Goal: Task Accomplishment & Management: Manage account settings

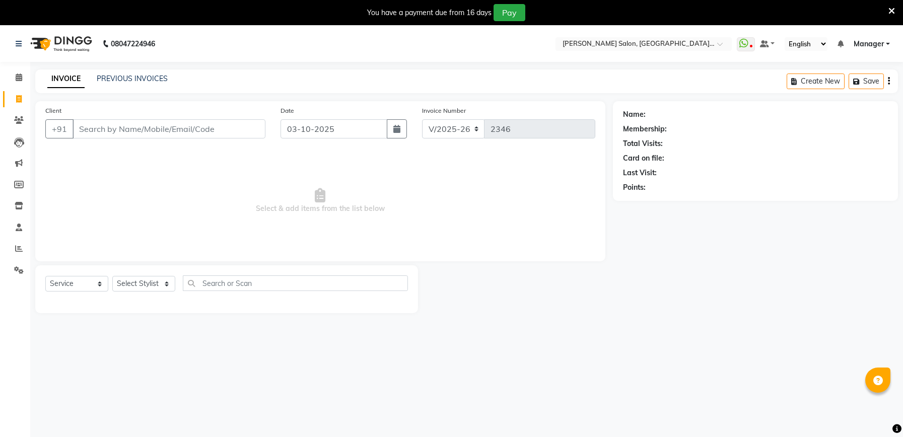
select select "6961"
select select "service"
click at [200, 125] on input "Client" at bounding box center [169, 128] width 193 height 19
type input "7838528157"
click at [249, 129] on span "Add Client" at bounding box center [240, 129] width 40 height 10
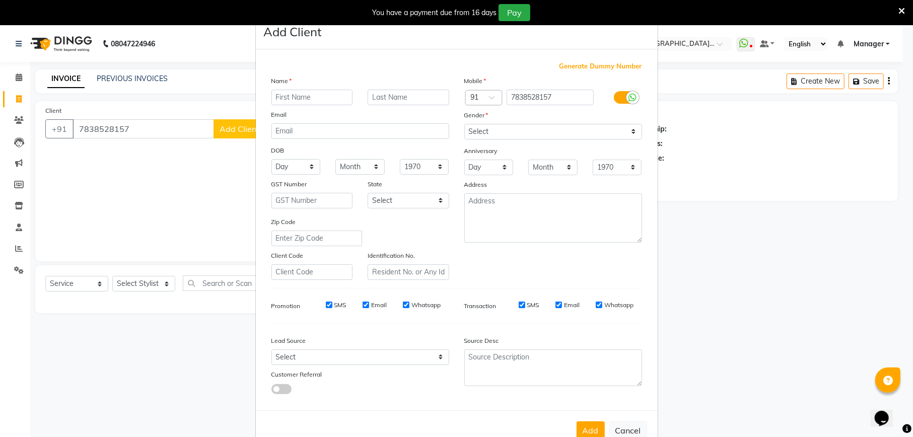
click at [297, 95] on input "text" at bounding box center [312, 98] width 82 height 16
type input "NEETU"
click at [506, 128] on select "Select Male Female Other Prefer Not To Say" at bounding box center [553, 132] width 178 height 16
select select "female"
click at [464, 124] on select "Select Male Female Other Prefer Not To Say" at bounding box center [553, 132] width 178 height 16
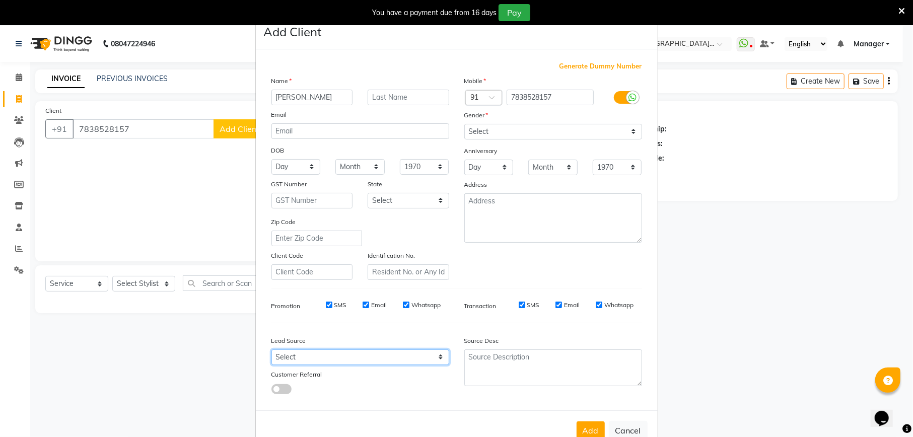
drag, startPoint x: 335, startPoint y: 359, endPoint x: 335, endPoint y: 350, distance: 9.1
click at [335, 359] on select "Select Walk-in Referral Internet Friend Word of Mouth Advertisement Facebook Ju…" at bounding box center [360, 357] width 178 height 16
select select "48482"
click at [271, 349] on select "Select Walk-in Referral Internet Friend Word of Mouth Advertisement Facebook Ju…" at bounding box center [360, 357] width 178 height 16
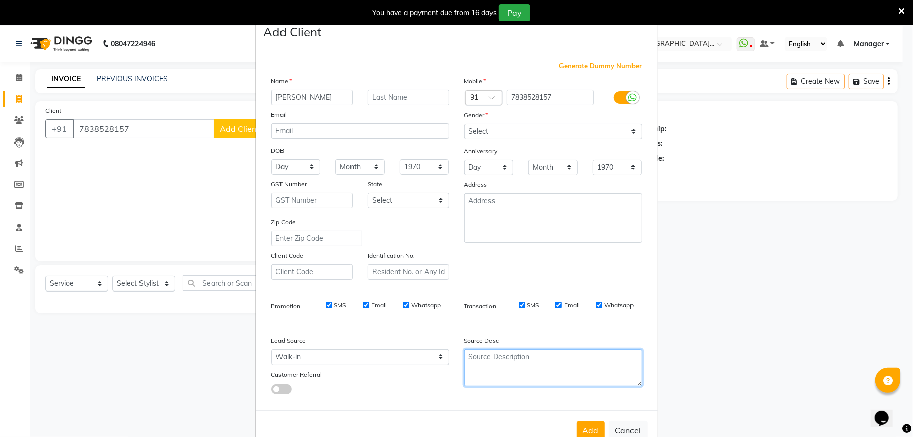
click at [530, 368] on textarea at bounding box center [553, 367] width 178 height 37
type textarea "SONAM"
click at [591, 429] on button "Add" at bounding box center [590, 430] width 28 height 18
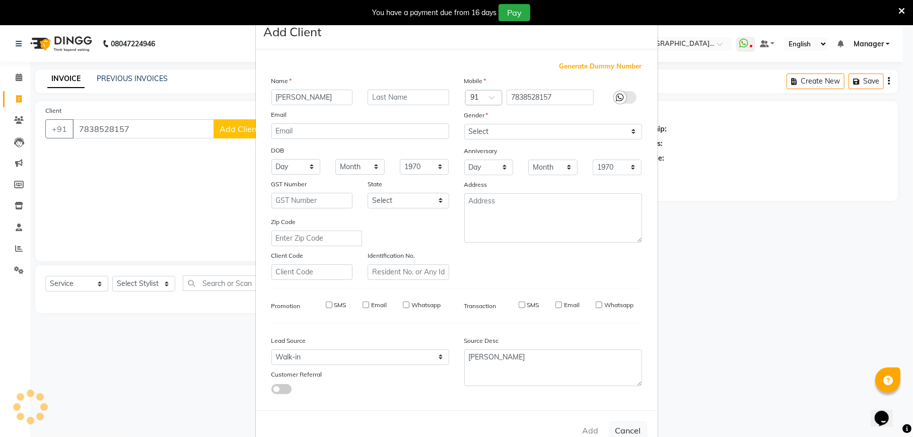
select select
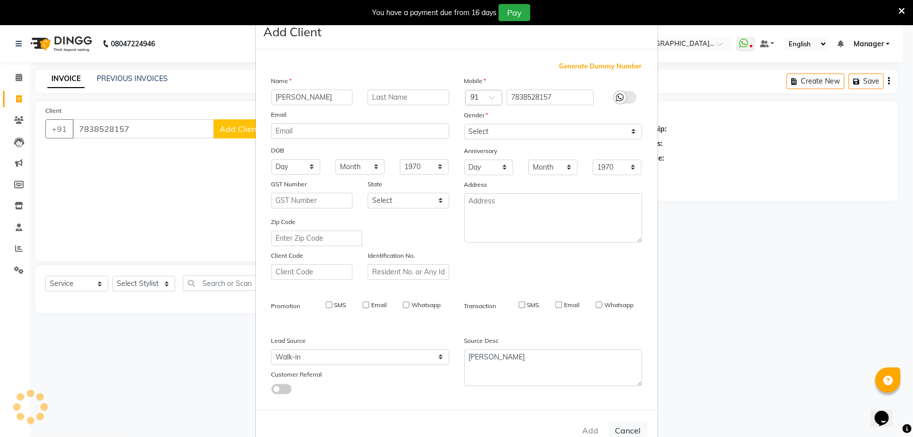
select select
checkbox input "false"
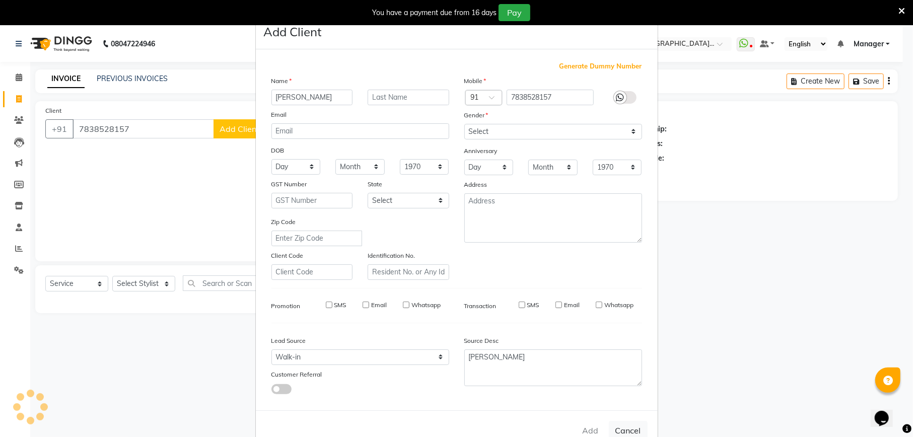
checkbox input "false"
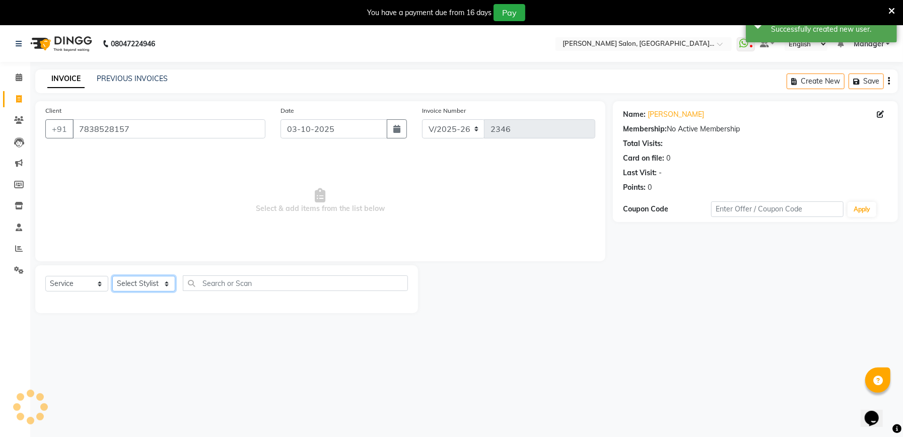
click at [144, 284] on select "Select Stylist Abhishek Ajay Ashish Fayza Manager Manish NEGI PRADEEP Sonam Vik…" at bounding box center [143, 284] width 63 height 16
select select "90621"
click at [112, 276] on select "Select Stylist Abhishek Ajay Ashish Fayza Manager Manish NEGI PRADEEP Sonam Vik…" at bounding box center [143, 284] width 63 height 16
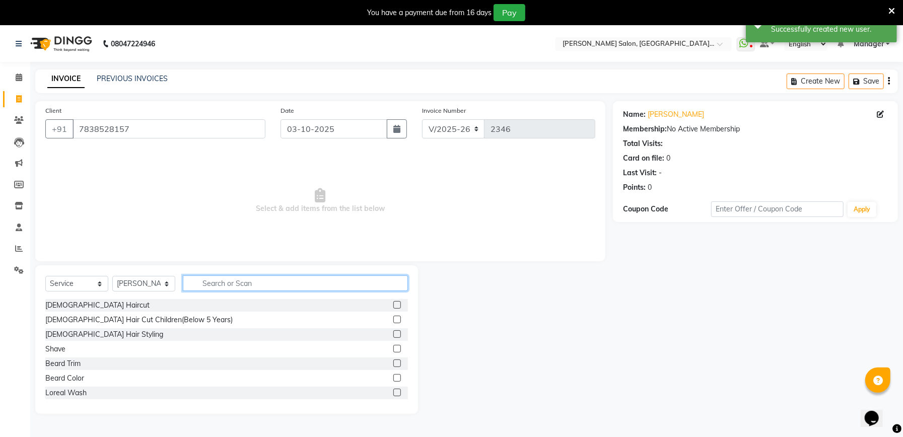
click at [309, 284] on input "text" at bounding box center [295, 283] width 225 height 16
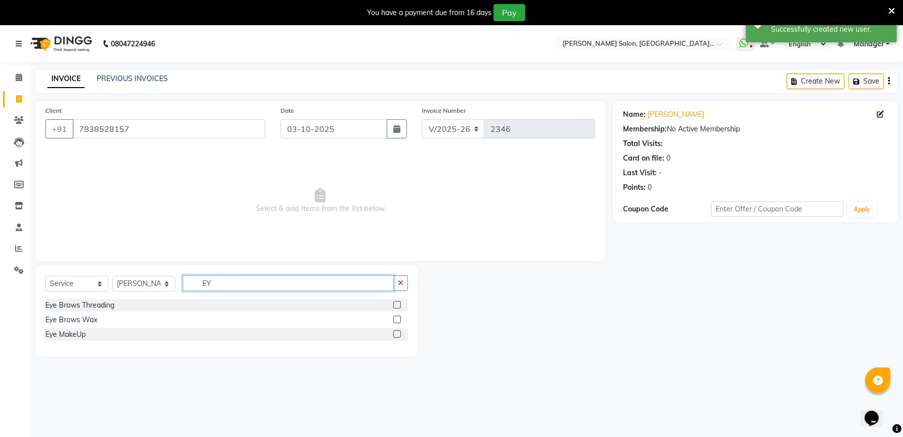
type input "EY"
click at [397, 303] on label at bounding box center [397, 305] width 8 height 8
click at [397, 303] on input "checkbox" at bounding box center [396, 305] width 7 height 7
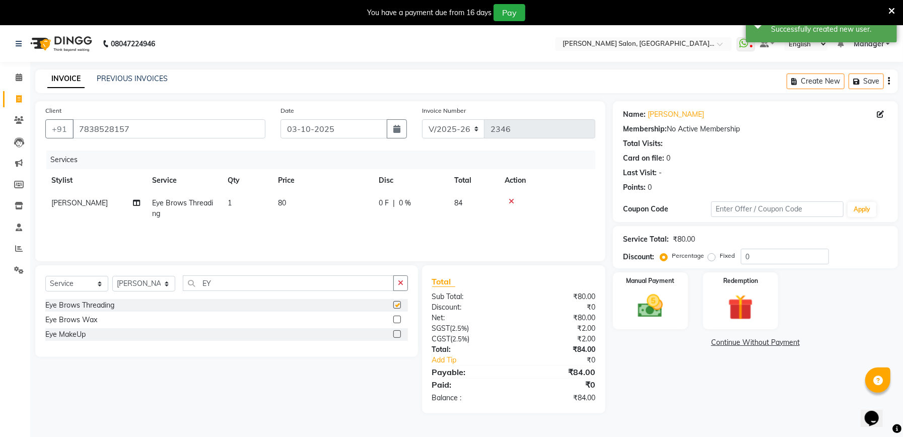
checkbox input "false"
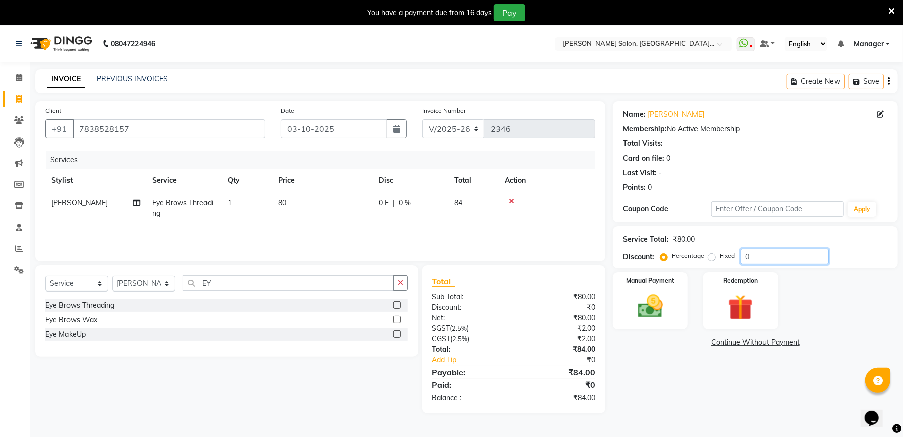
click at [793, 254] on input "0" at bounding box center [785, 257] width 88 height 16
type input "04.76"
click at [648, 320] on img at bounding box center [650, 306] width 43 height 30
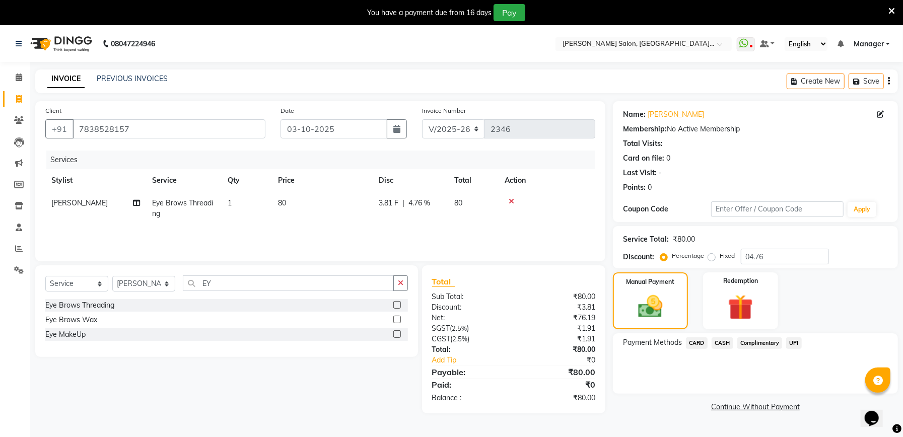
click at [796, 345] on span "UPI" at bounding box center [794, 343] width 16 height 12
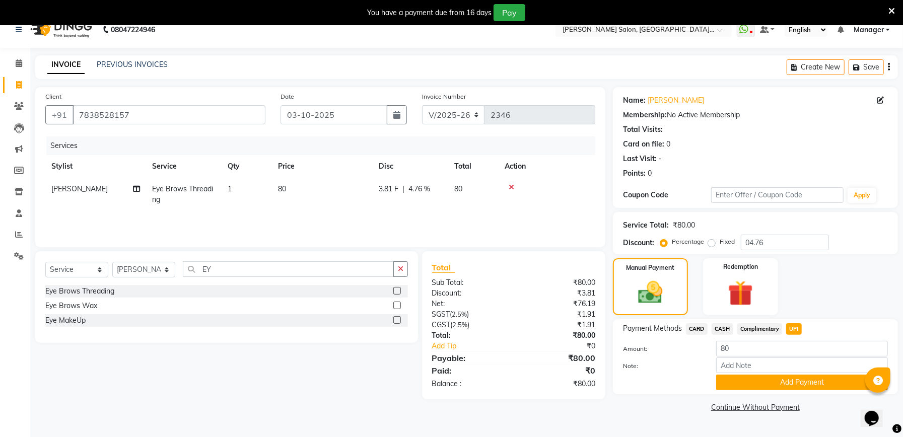
scroll to position [25, 0]
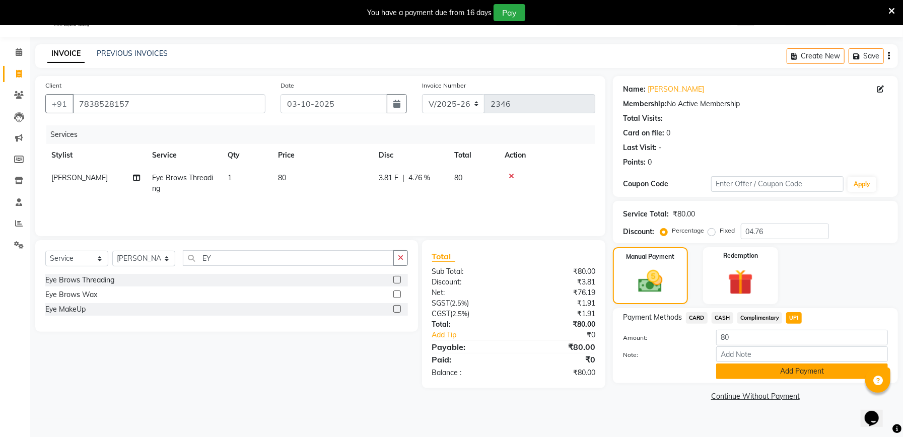
click at [786, 367] on button "Add Payment" at bounding box center [802, 372] width 172 height 16
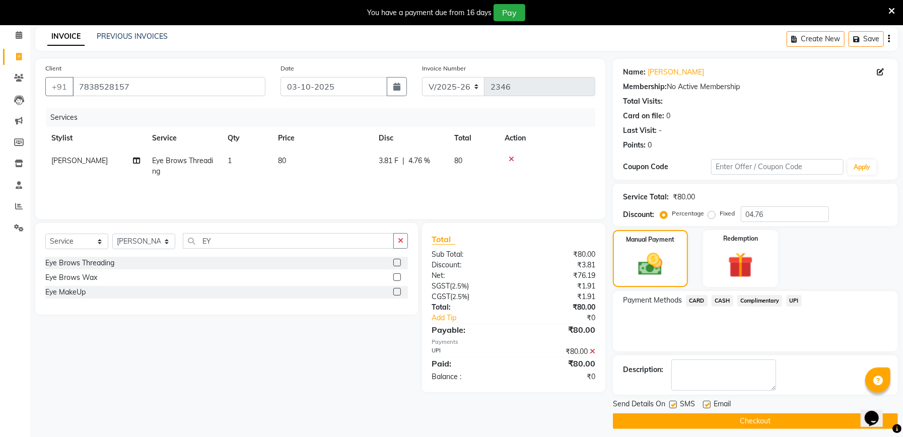
scroll to position [50, 0]
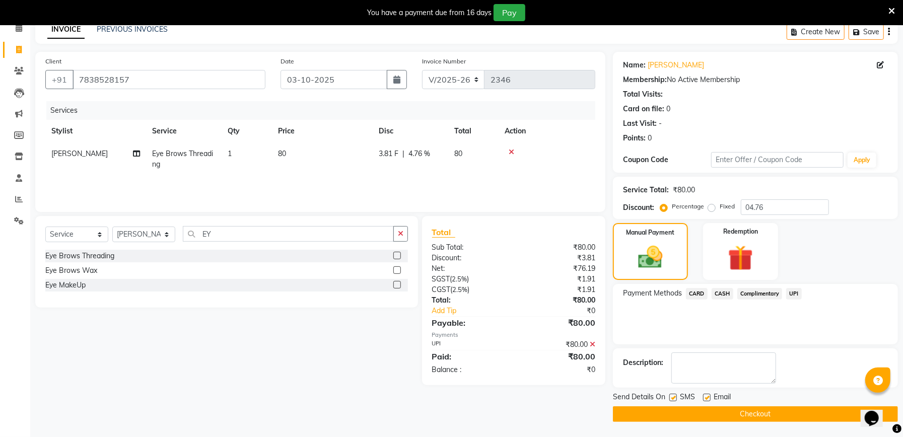
click at [756, 417] on button "Checkout" at bounding box center [755, 414] width 285 height 16
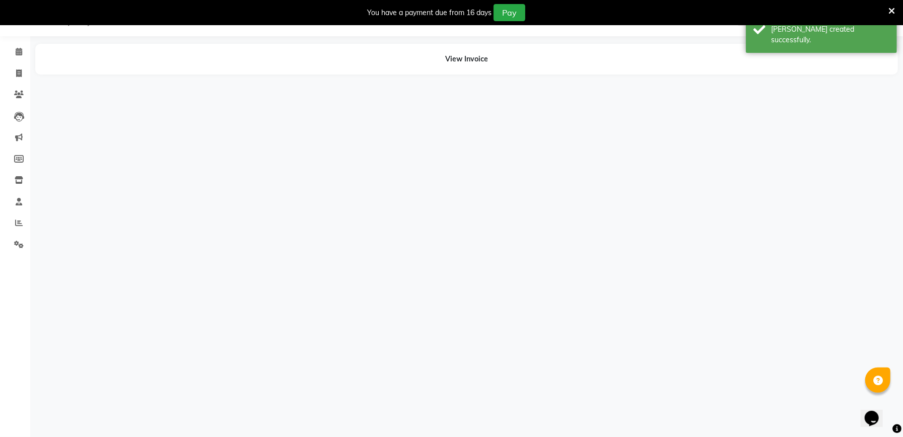
scroll to position [25, 0]
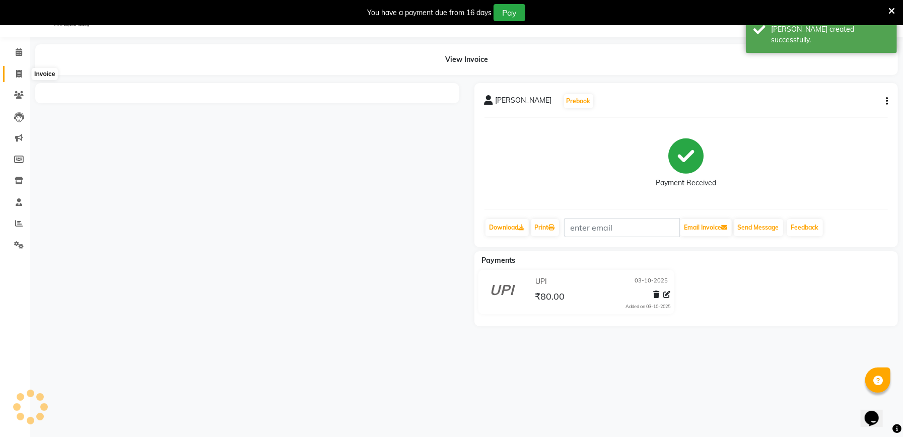
click at [17, 71] on icon at bounding box center [19, 74] width 6 height 8
select select "service"
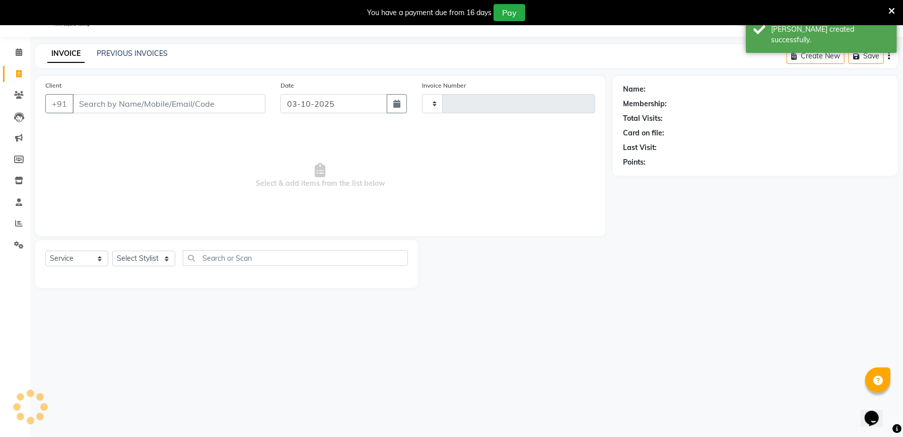
type input "2347"
select select "6961"
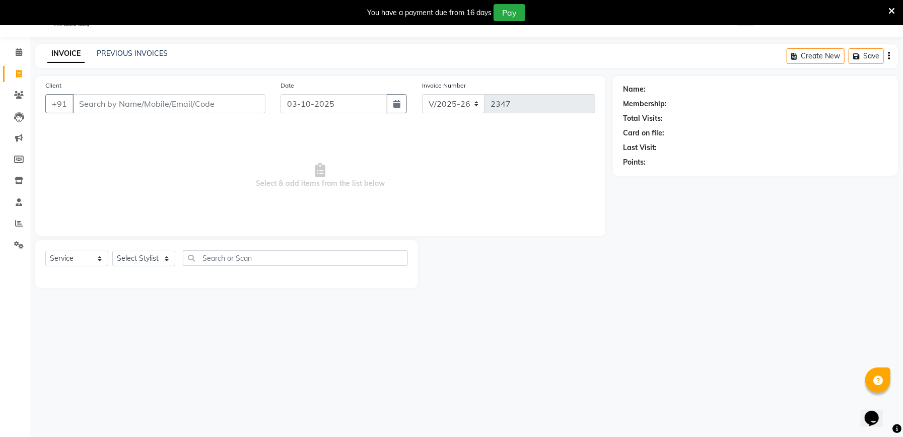
drag, startPoint x: 889, startPoint y: 12, endPoint x: 895, endPoint y: 1, distance: 12.6
click at [889, 12] on icon at bounding box center [891, 11] width 7 height 9
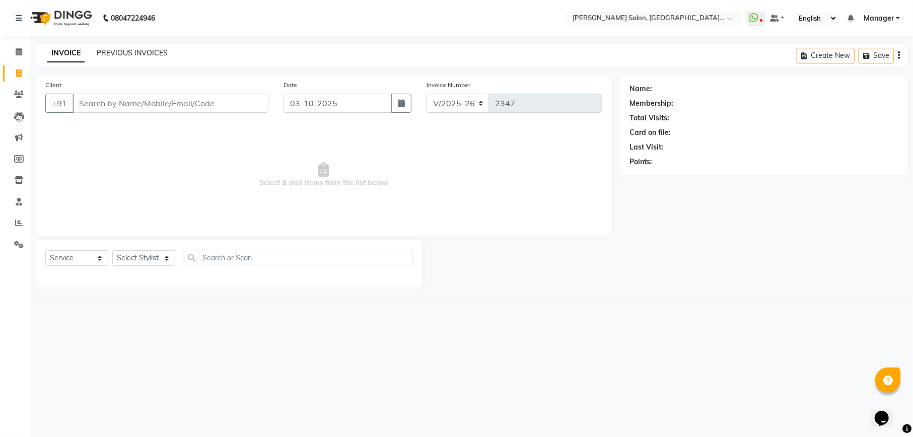
click at [146, 52] on link "PREVIOUS INVOICES" at bounding box center [132, 52] width 71 height 9
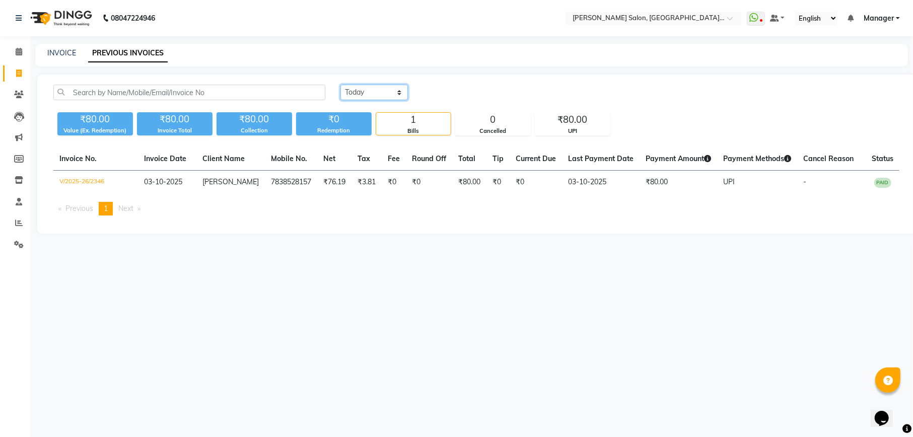
click at [359, 93] on select "Today Yesterday Custom Range" at bounding box center [373, 93] width 67 height 16
select select "range"
click at [340, 85] on select "Today Yesterday Custom Range" at bounding box center [373, 93] width 67 height 16
click at [456, 92] on input "03-10-2025" at bounding box center [456, 93] width 70 height 14
select select "10"
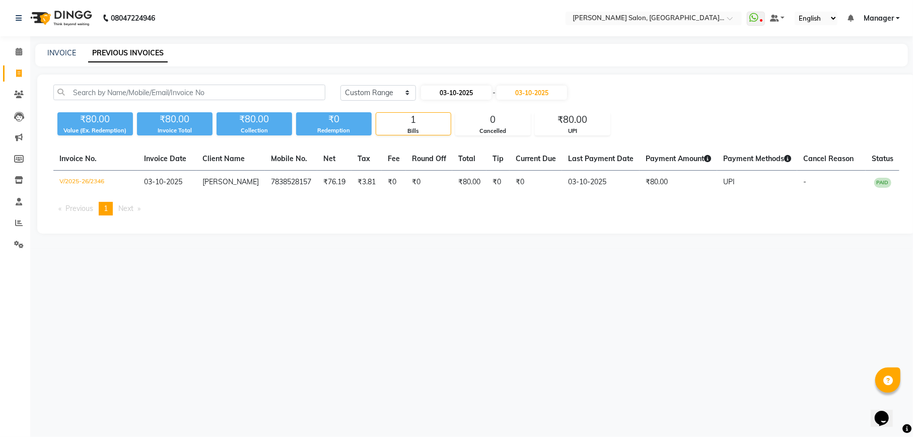
select select "2025"
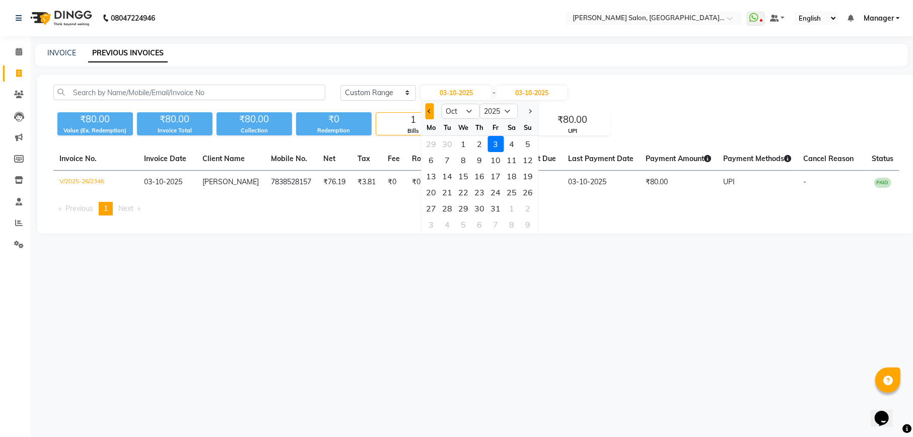
click at [427, 114] on button "Previous month" at bounding box center [429, 111] width 9 height 16
select select "9"
click at [498, 192] on div "26" at bounding box center [496, 192] width 16 height 16
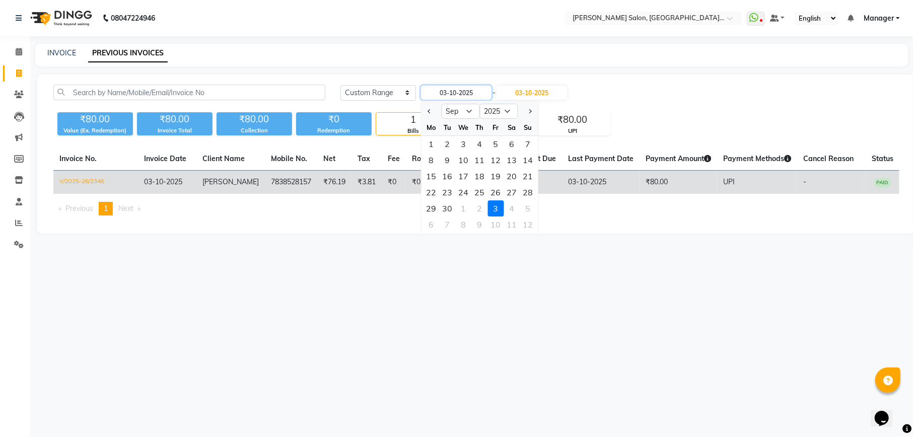
type input "26-09-2025"
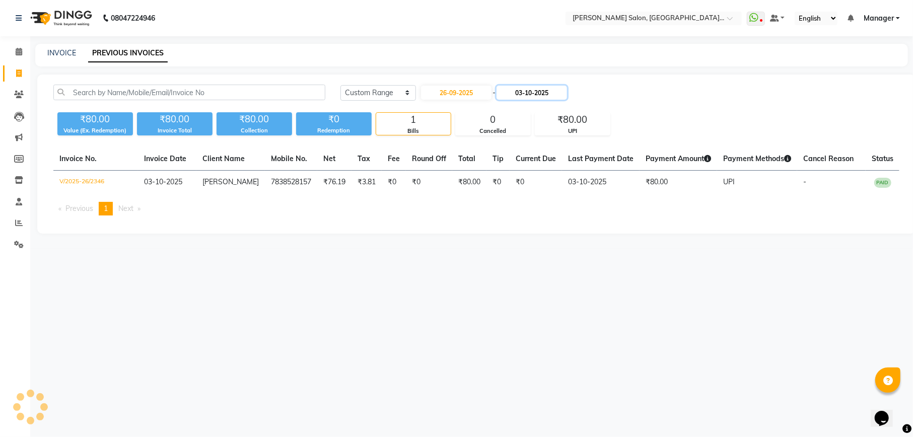
click at [538, 96] on input "03-10-2025" at bounding box center [531, 93] width 70 height 14
select select "10"
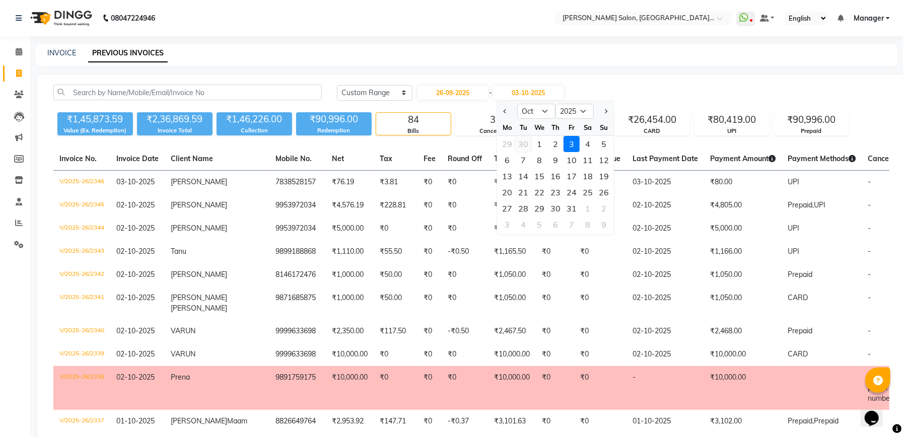
click at [526, 141] on div "30" at bounding box center [523, 144] width 16 height 16
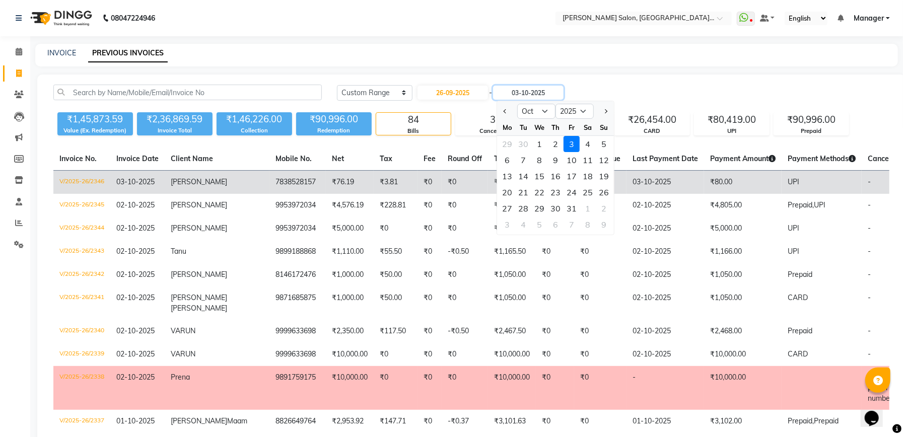
type input "30-09-2025"
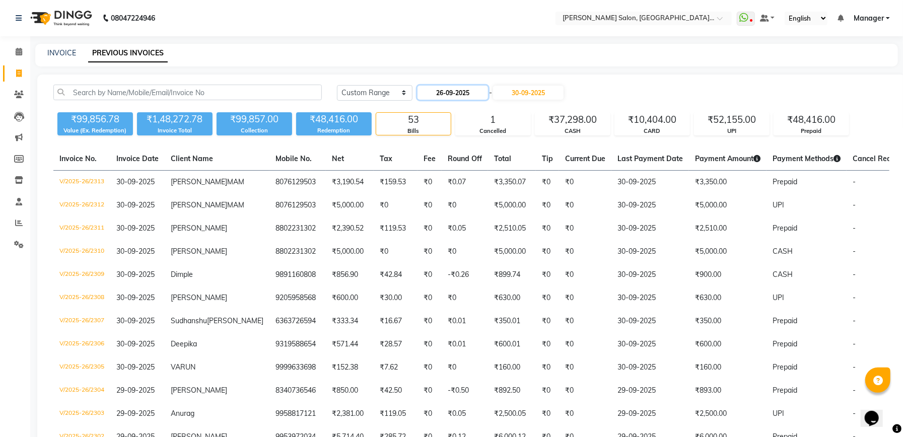
click at [468, 90] on input "26-09-2025" at bounding box center [452, 93] width 70 height 14
select select "9"
select select "2025"
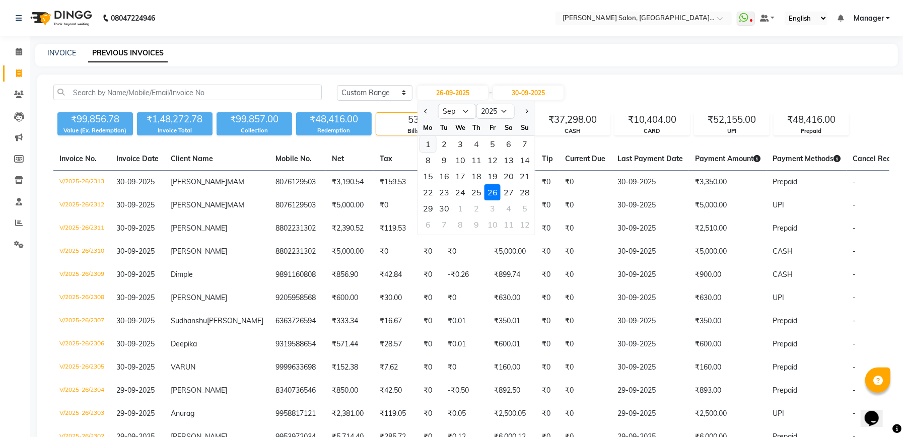
click at [430, 143] on div "1" at bounding box center [428, 144] width 16 height 16
type input "01-09-2025"
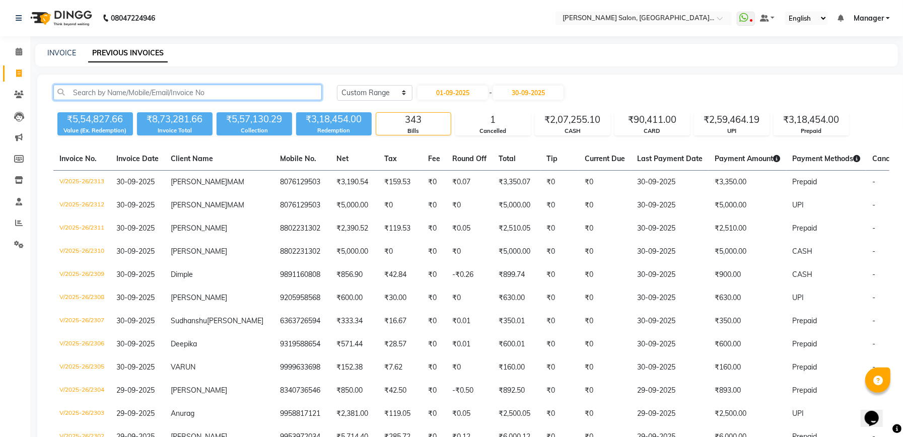
click at [259, 86] on input "text" at bounding box center [187, 93] width 268 height 16
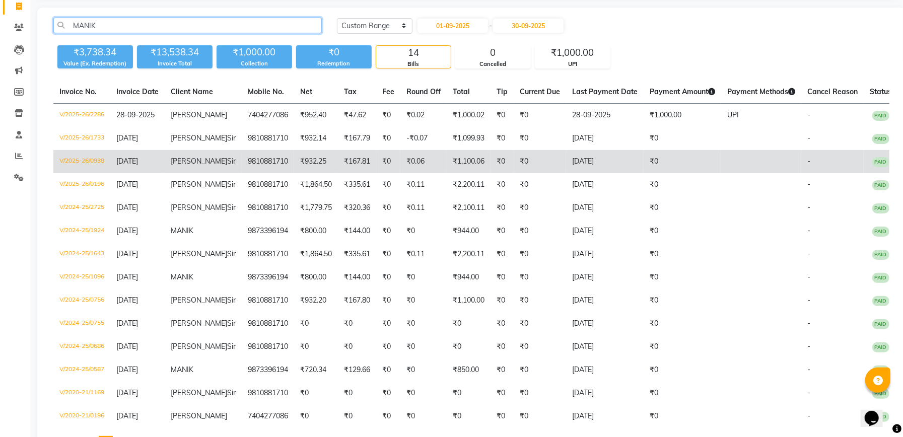
scroll to position [111, 0]
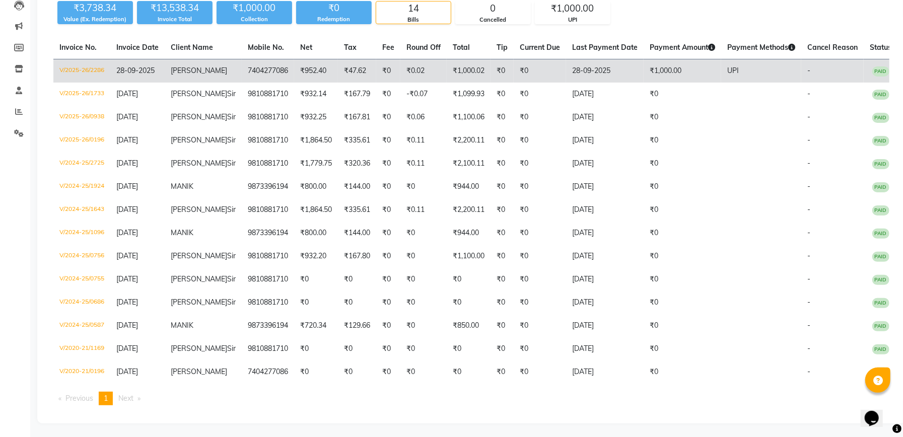
type input "MANIK"
click at [275, 75] on td "7404277086" at bounding box center [268, 71] width 52 height 24
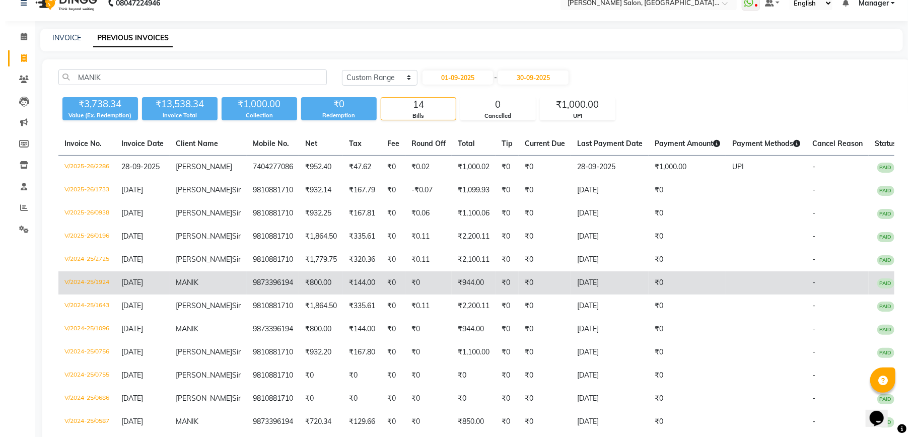
scroll to position [0, 0]
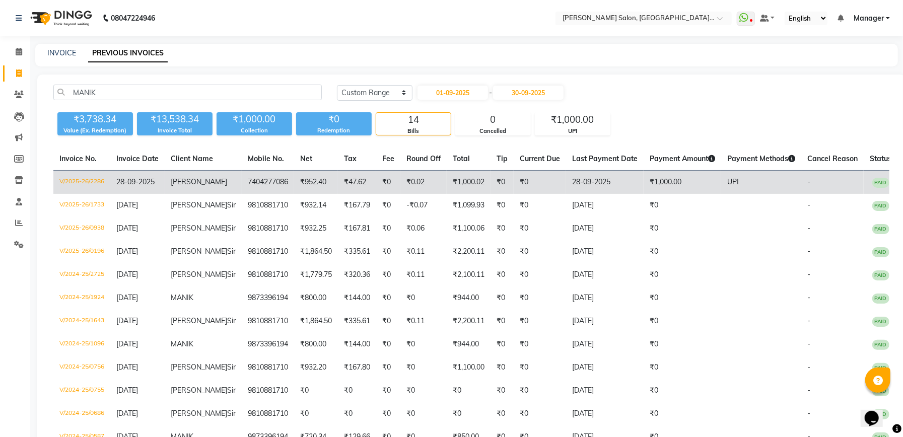
click at [594, 183] on td "28-09-2025" at bounding box center [605, 183] width 78 height 24
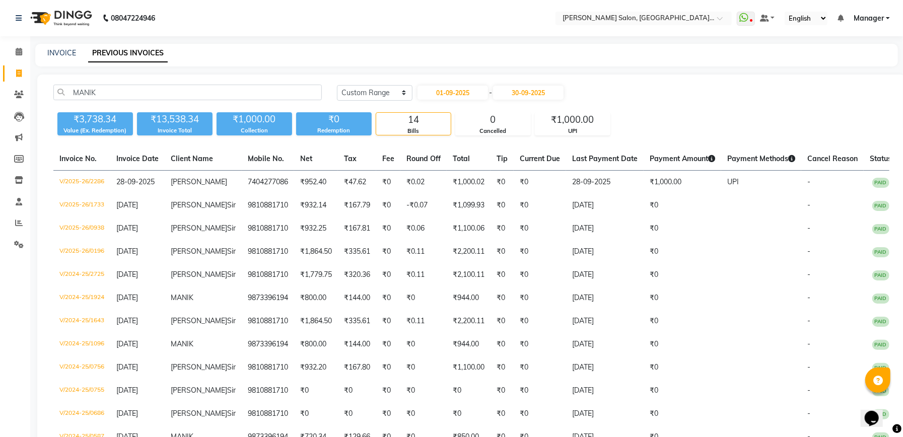
click at [164, 84] on div "MANIK Today Yesterday Custom Range 01-09-2025 - 30-09-2025 ₹3,738.34 Value (Ex.…" at bounding box center [471, 305] width 868 height 460
click at [155, 98] on input "MANIK" at bounding box center [187, 93] width 268 height 16
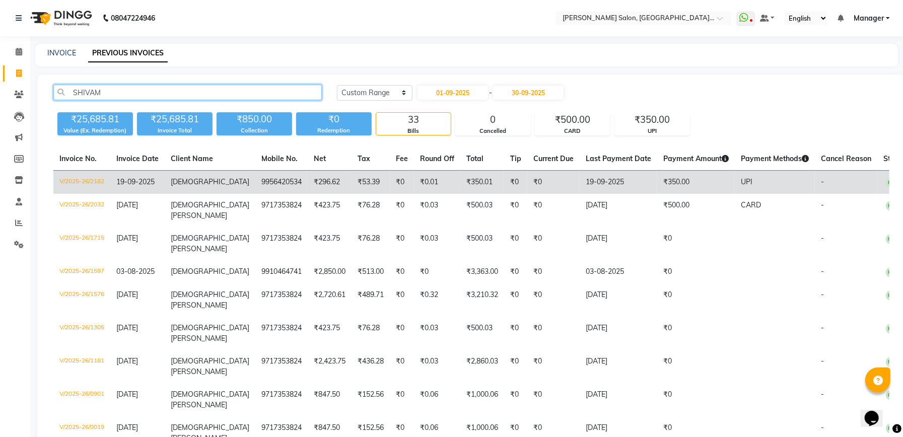
type input "SHIVAM"
click at [353, 189] on td "₹53.39" at bounding box center [370, 183] width 38 height 24
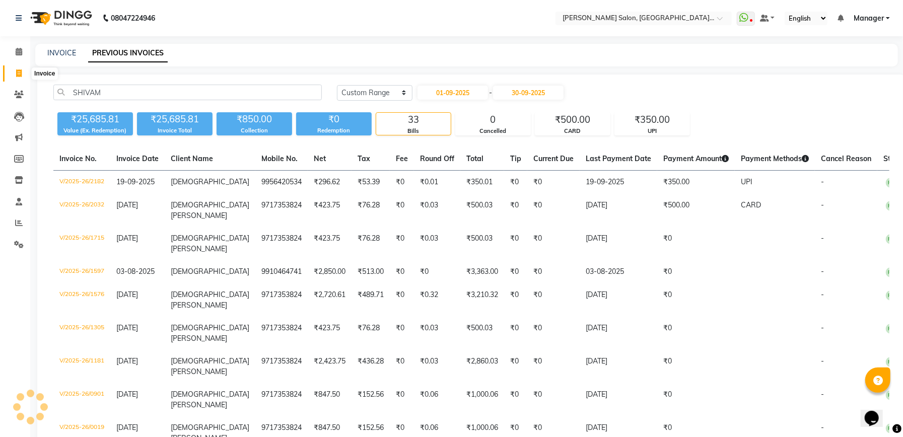
click at [16, 70] on icon at bounding box center [19, 73] width 6 height 8
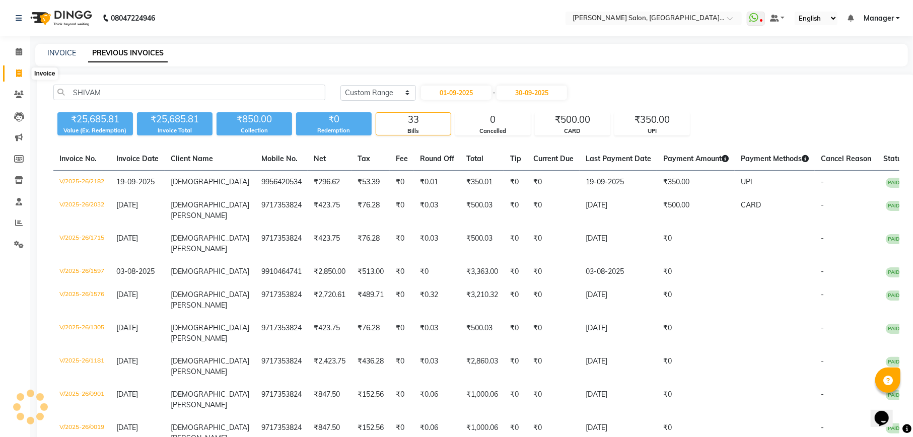
select select "service"
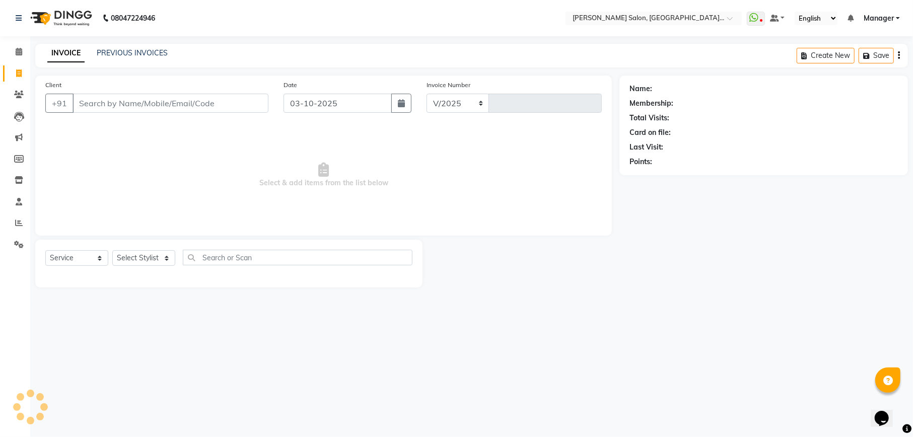
select select "6961"
type input "2347"
type input "9198188223825"
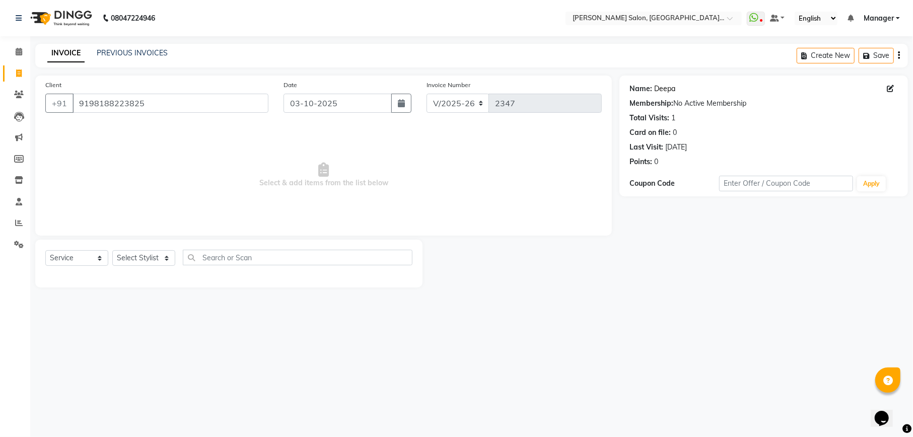
click at [667, 89] on link "Deepa" at bounding box center [664, 89] width 21 height 11
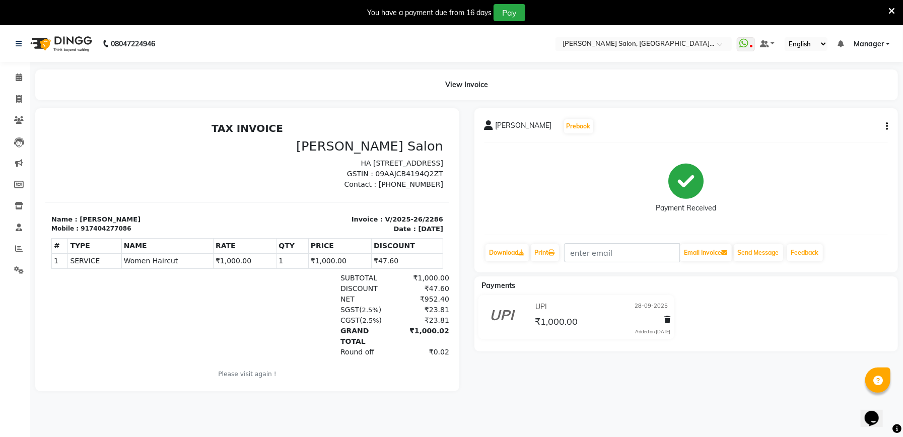
click at [887, 126] on icon "button" at bounding box center [887, 126] width 2 height 1
click at [883, 123] on button "button" at bounding box center [885, 126] width 6 height 11
click at [886, 126] on icon "button" at bounding box center [887, 126] width 2 height 1
click at [847, 118] on div "Split Service Amount" at bounding box center [836, 113] width 69 height 13
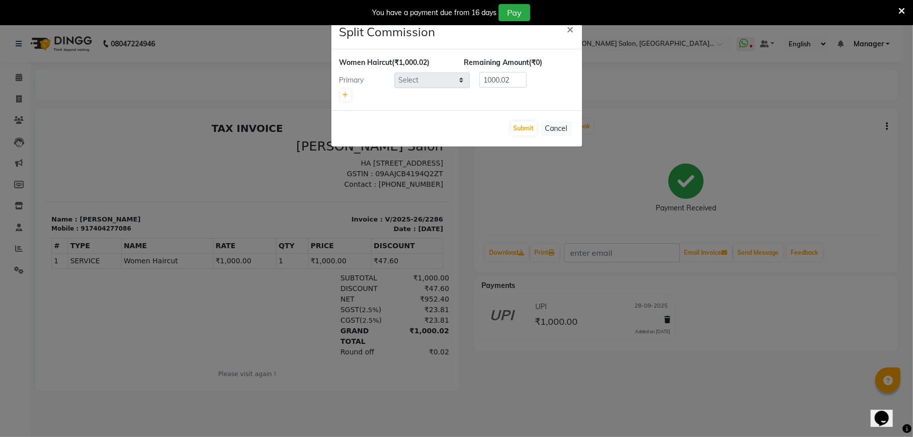
select select "57330"
click at [561, 129] on button "Cancel" at bounding box center [556, 129] width 31 height 16
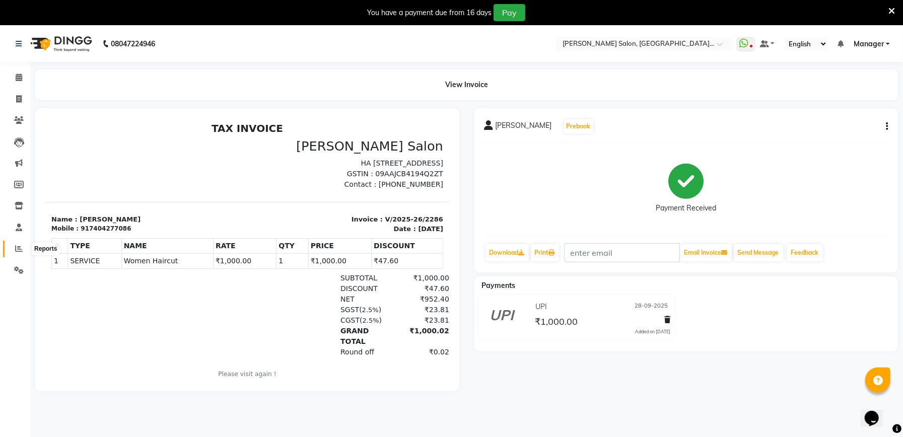
click at [17, 246] on icon at bounding box center [19, 249] width 8 height 8
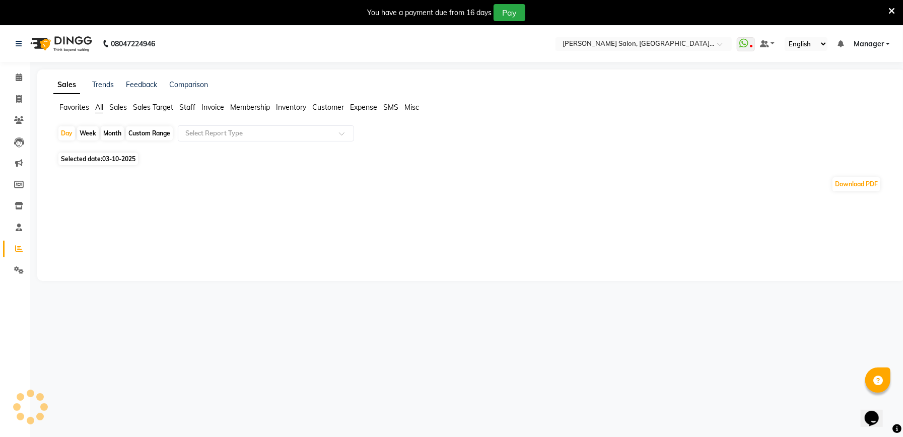
click at [148, 134] on div "Custom Range" at bounding box center [149, 133] width 47 height 14
select select "10"
select select "2025"
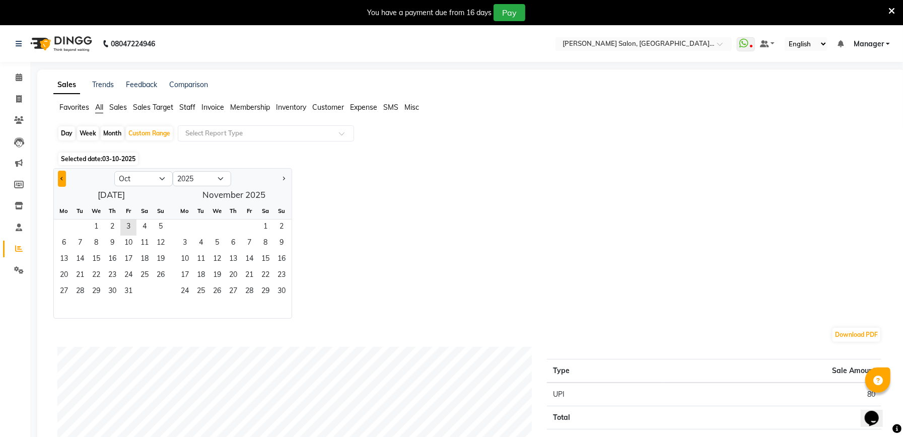
click at [64, 174] on button "Previous month" at bounding box center [62, 179] width 8 height 16
select select "9"
click at [67, 227] on span "1" at bounding box center [64, 228] width 16 height 16
click at [83, 293] on span "30" at bounding box center [80, 292] width 16 height 16
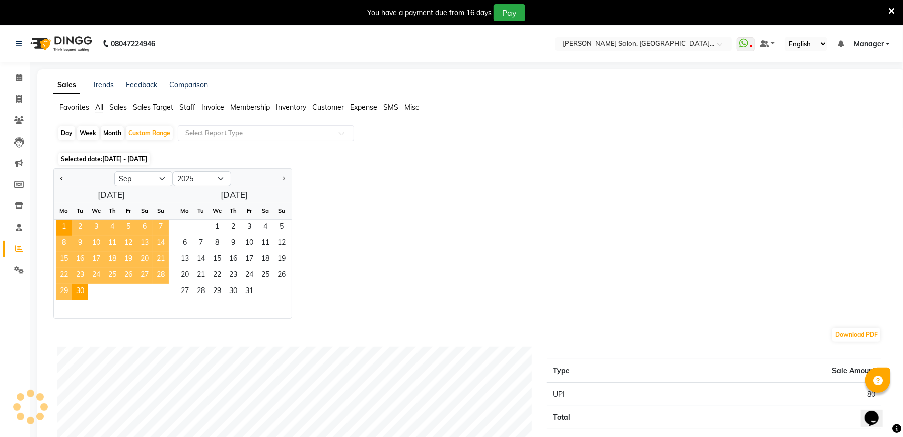
click at [239, 125] on div "Select Report Type" at bounding box center [266, 133] width 176 height 16
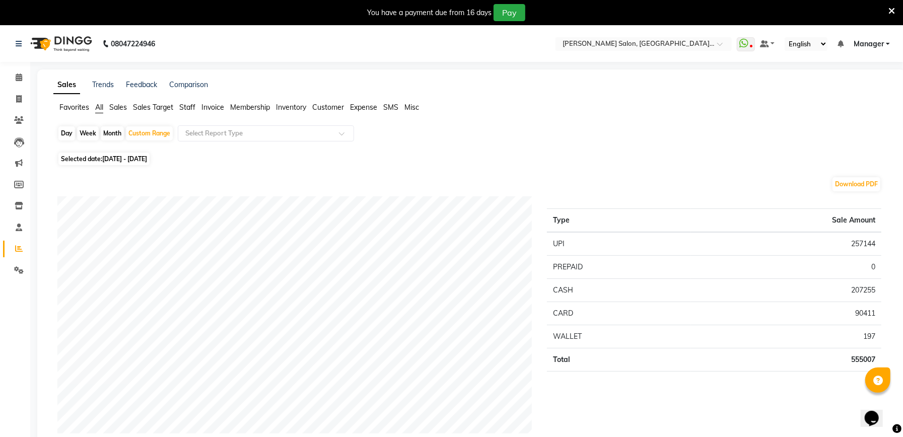
click at [190, 105] on span "Staff" at bounding box center [187, 107] width 16 height 9
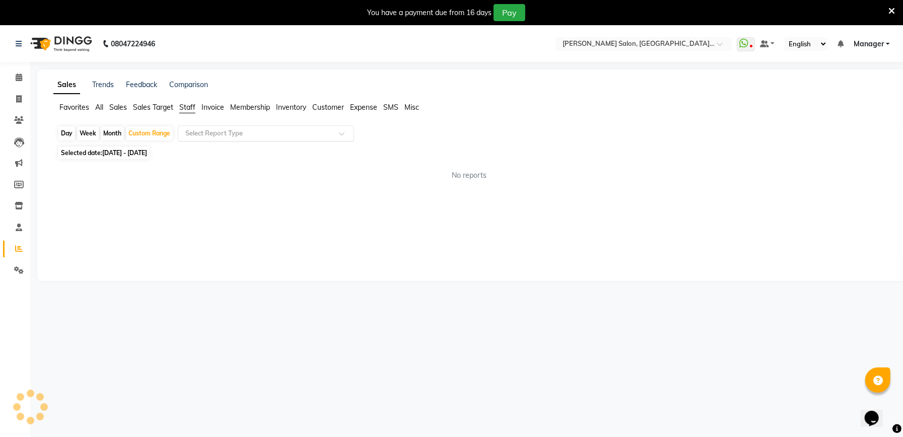
click at [263, 134] on input "text" at bounding box center [255, 133] width 145 height 10
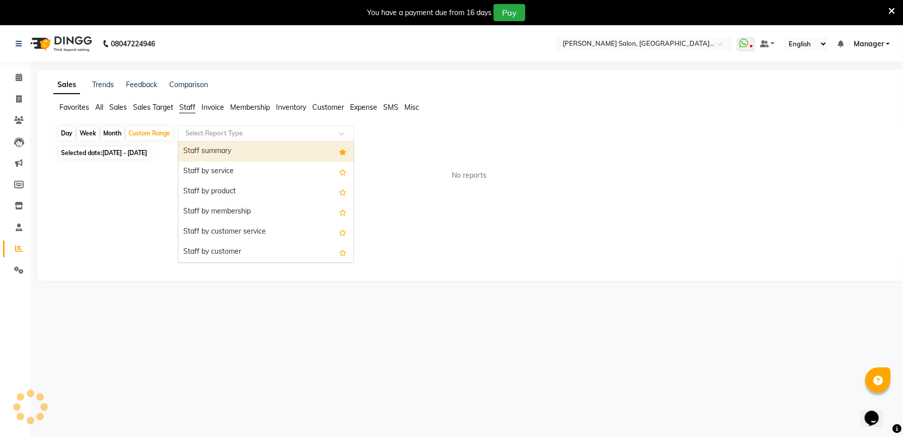
click at [236, 150] on div "Staff summary" at bounding box center [265, 151] width 175 height 20
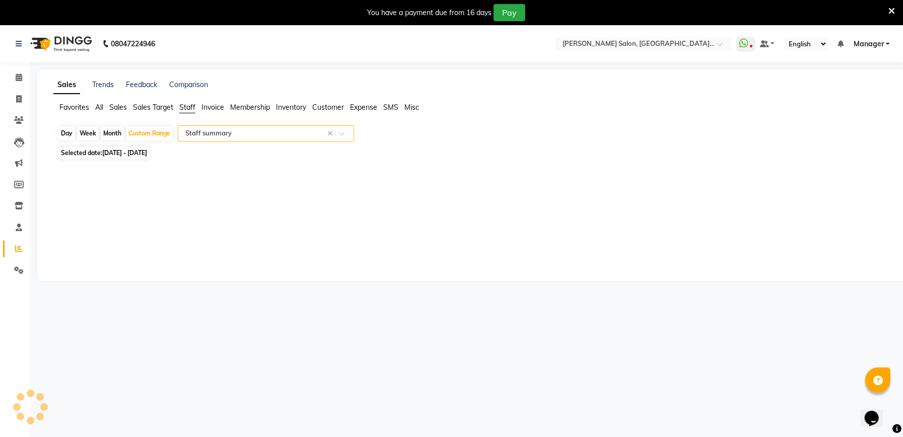
select select "full_report"
select select "csv"
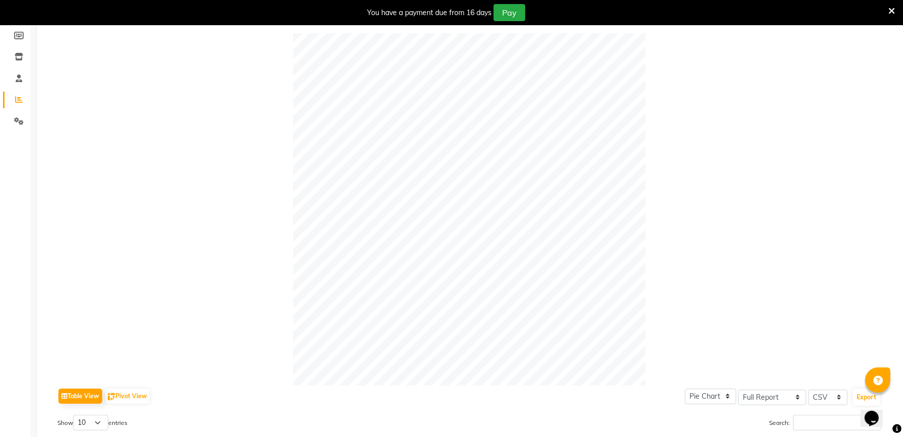
scroll to position [129, 0]
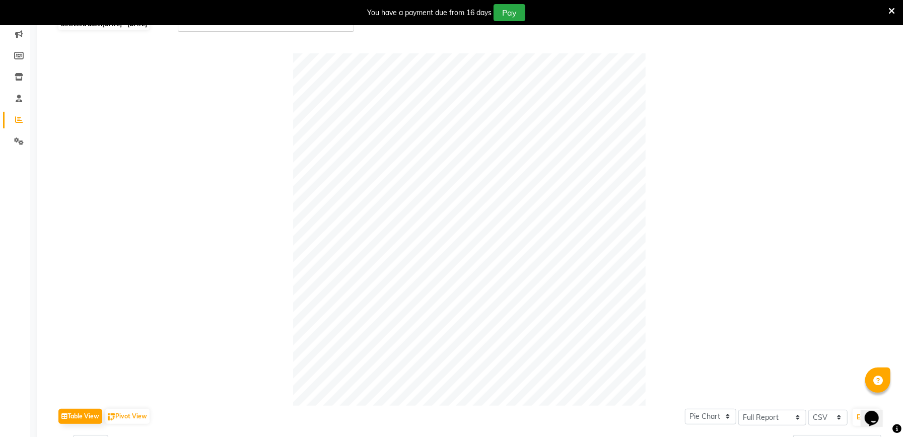
type input "0"
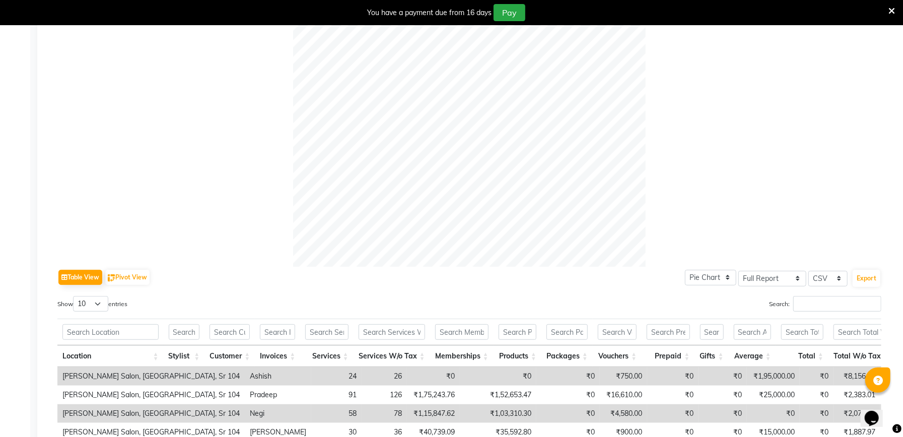
scroll to position [464, 0]
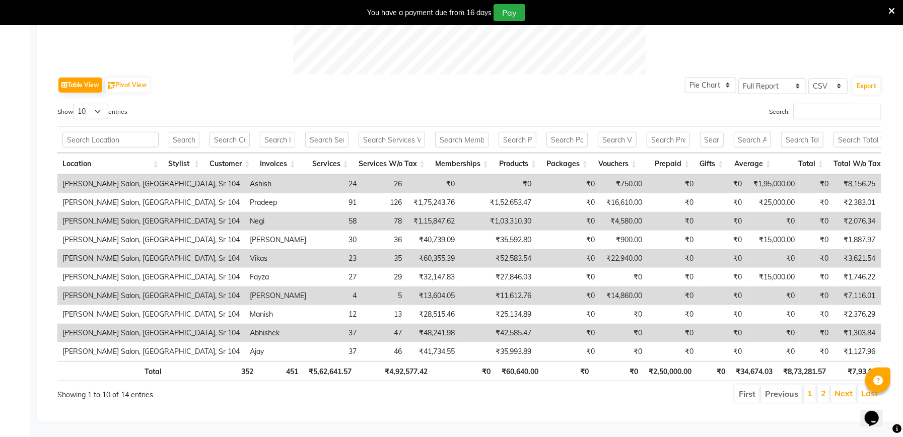
click at [820, 399] on li "2" at bounding box center [823, 394] width 12 height 18
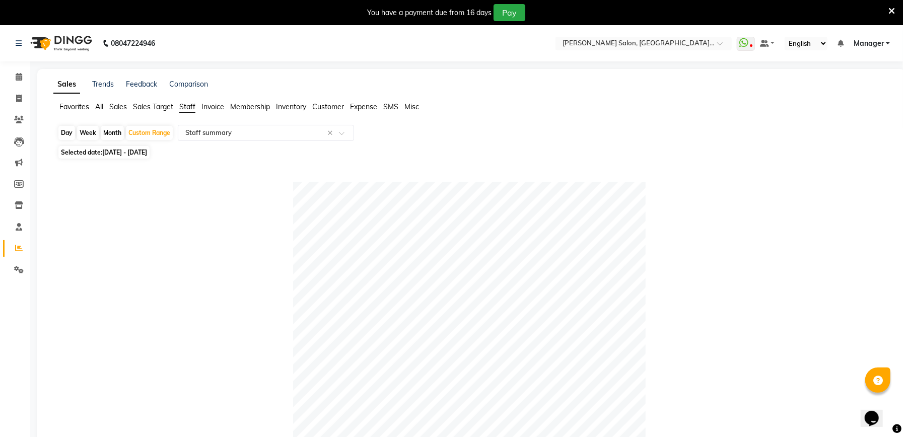
scroll to position [0, 0]
click at [331, 107] on span "Customer" at bounding box center [328, 107] width 32 height 9
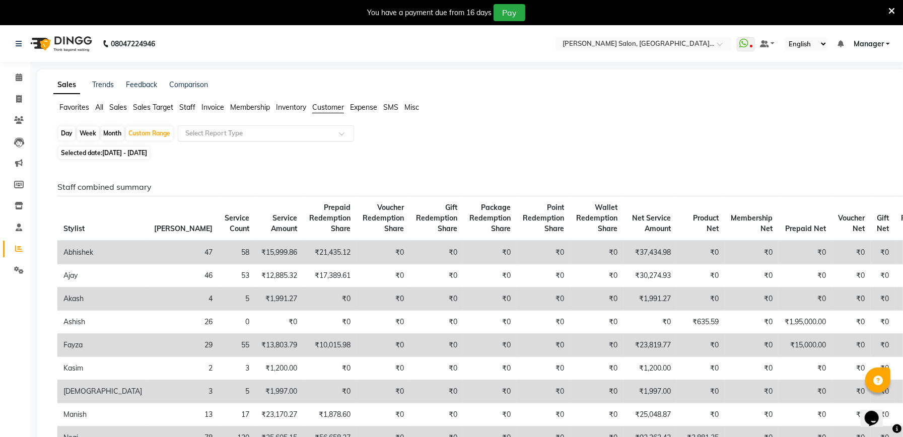
click at [261, 133] on input "text" at bounding box center [255, 133] width 145 height 10
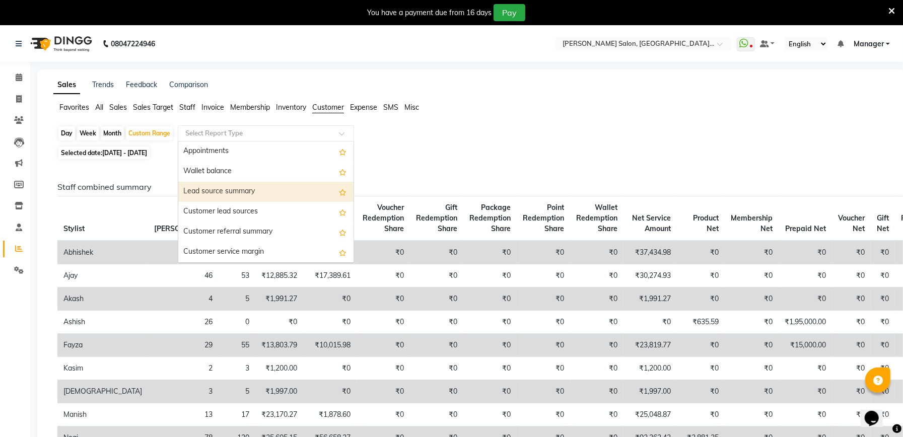
click at [263, 190] on div "Lead source summary" at bounding box center [265, 192] width 175 height 20
select select "full_report"
select select "csv"
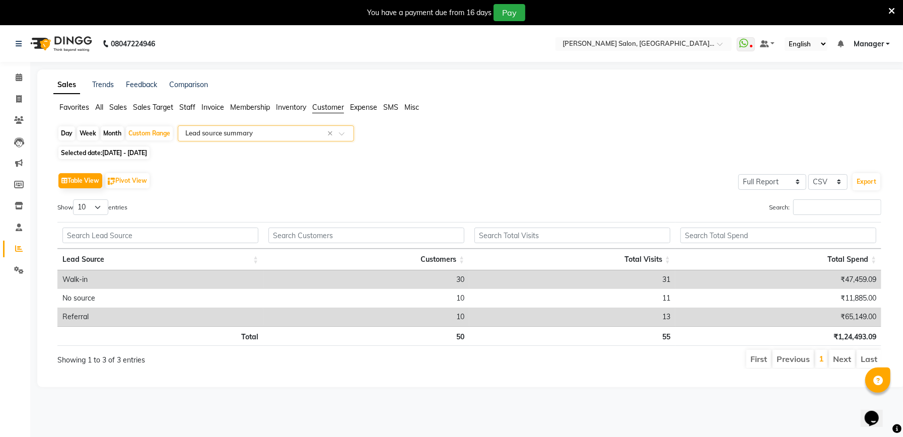
click at [342, 132] on span at bounding box center [345, 136] width 13 height 10
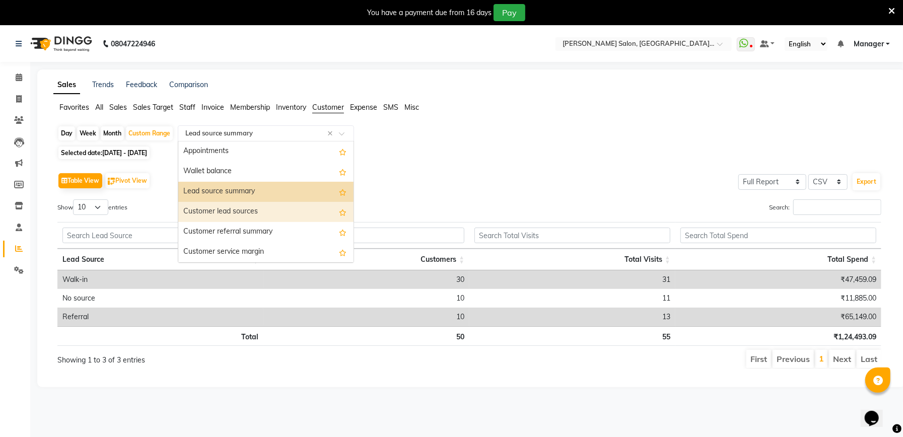
click at [238, 212] on div "Customer lead sources" at bounding box center [265, 212] width 175 height 20
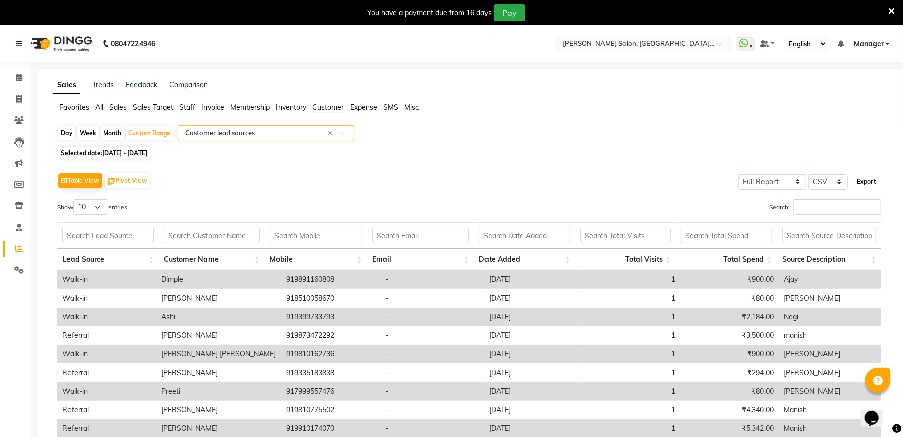
click at [867, 180] on button "Export" at bounding box center [866, 181] width 28 height 17
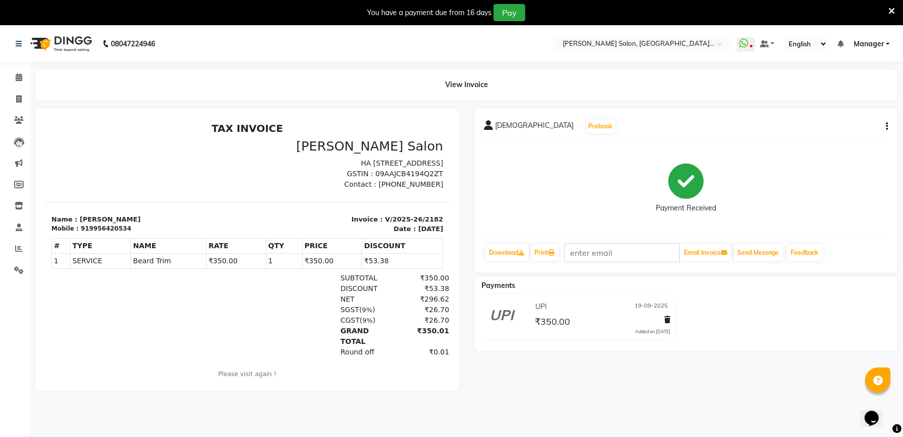
click at [887, 126] on icon "button" at bounding box center [887, 126] width 2 height 1
click at [836, 112] on div "Split Service Amount" at bounding box center [836, 113] width 69 height 13
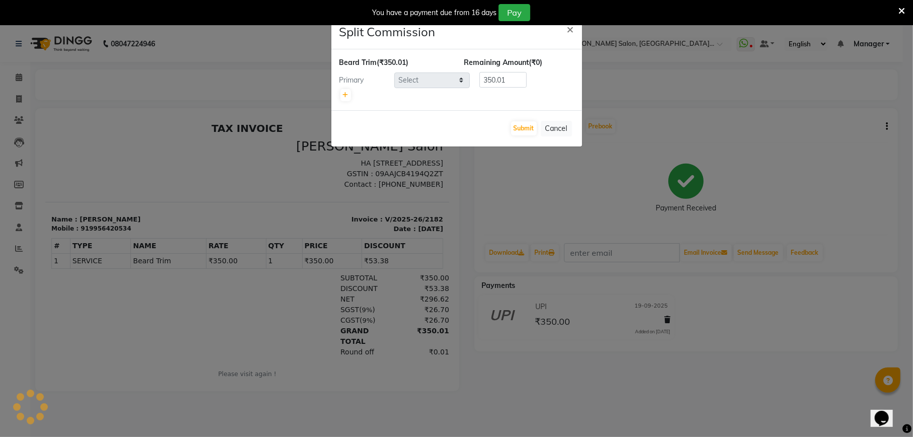
select select "57330"
click at [553, 129] on button "Cancel" at bounding box center [556, 129] width 31 height 16
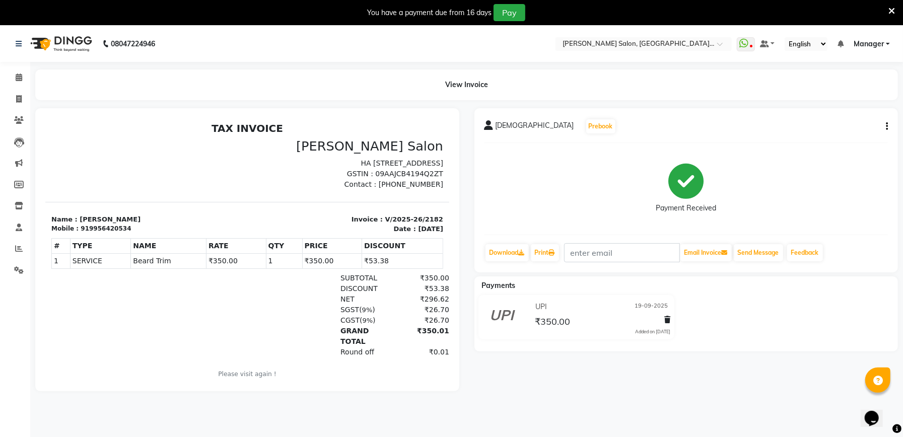
click at [107, 225] on div "919956420534" at bounding box center [105, 228] width 50 height 9
copy div "919956420534"
click at [17, 95] on icon at bounding box center [19, 99] width 6 height 8
select select "service"
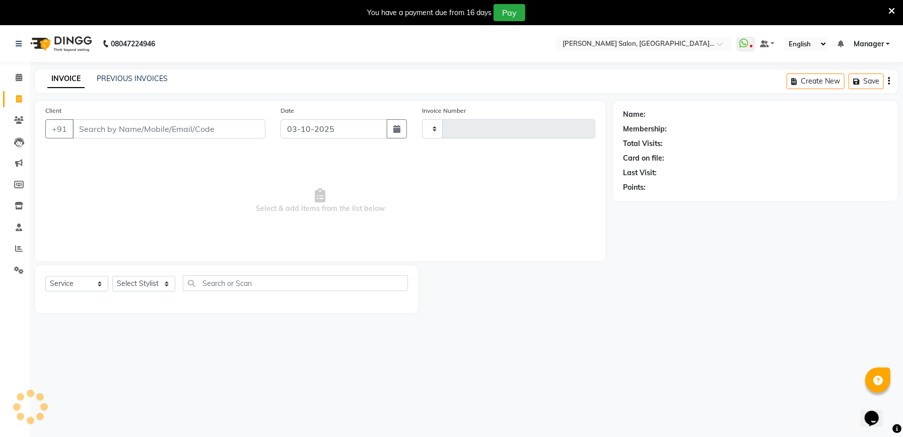
scroll to position [25, 0]
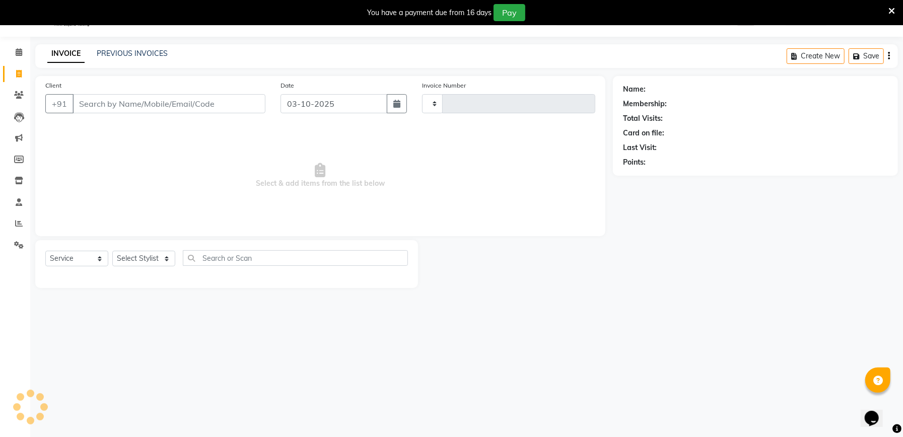
type input "919956420534"
type input "2347"
select select "6961"
type input "919956420534"
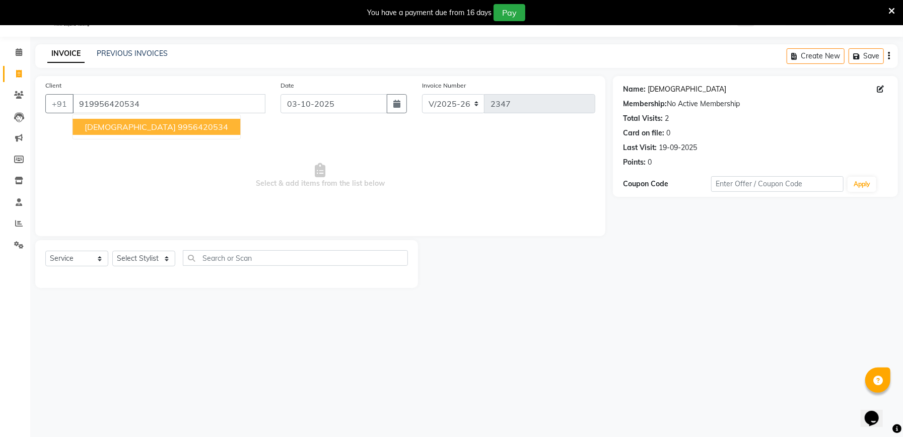
click at [663, 89] on link "Shivam" at bounding box center [686, 89] width 79 height 11
drag, startPoint x: 587, startPoint y: 355, endPoint x: 703, endPoint y: 403, distance: 126.2
click at [587, 355] on div "08047224946 Select Location × Madonna Salon, Noida, Sr 104 WhatsApp Status ✕ St…" at bounding box center [451, 219] width 903 height 437
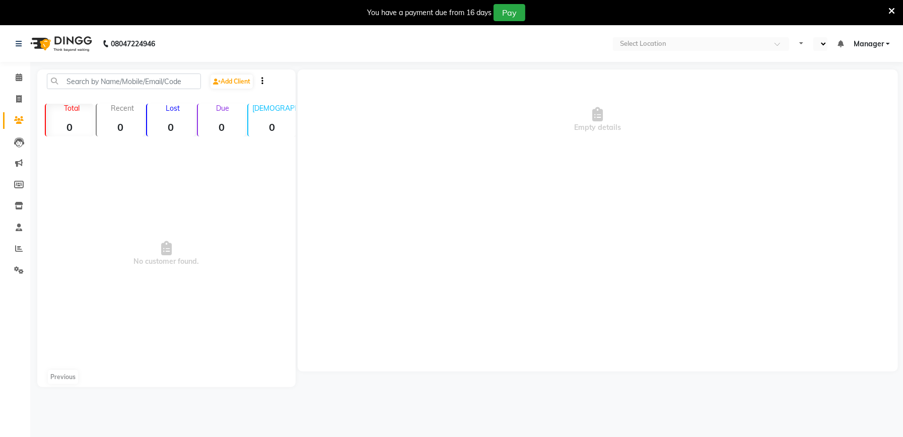
select select "en"
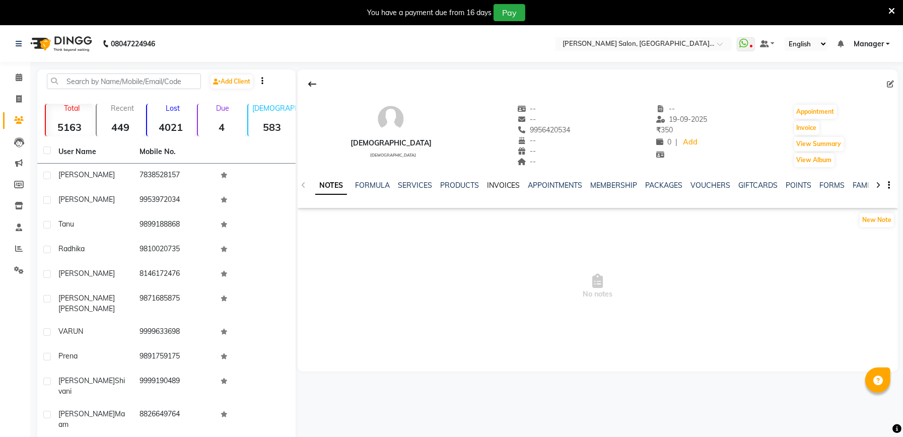
click at [496, 184] on link "INVOICES" at bounding box center [503, 185] width 33 height 9
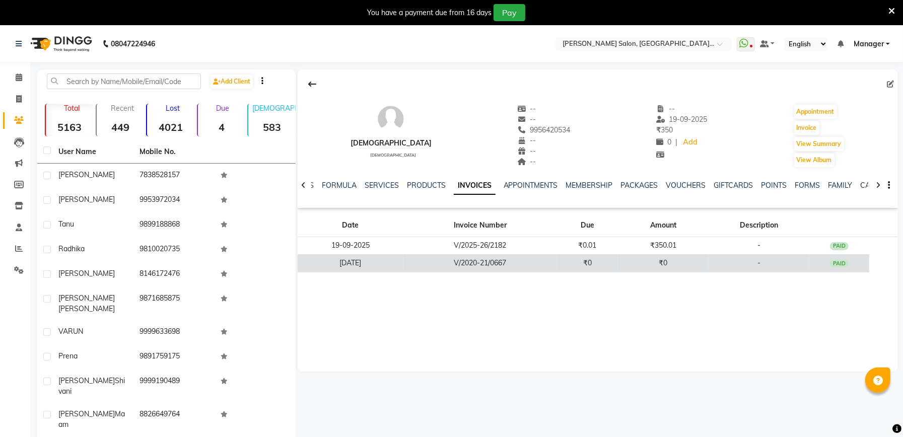
click at [690, 260] on td "₹0" at bounding box center [663, 263] width 91 height 18
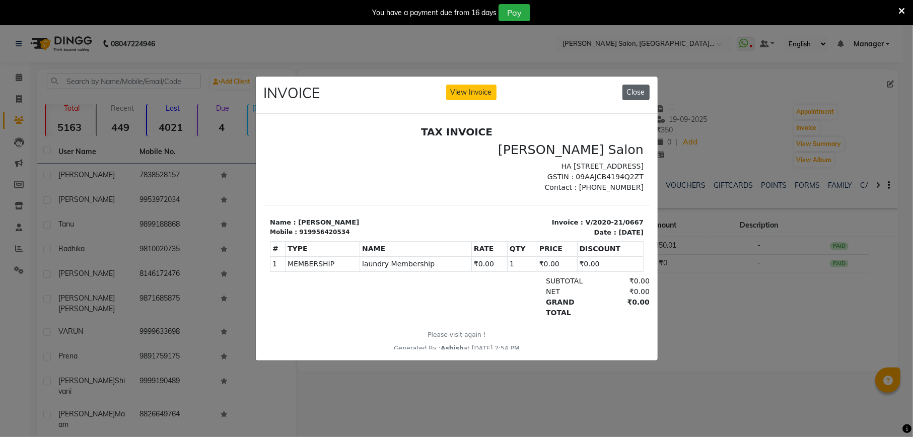
click at [642, 85] on button "Close" at bounding box center [635, 93] width 27 height 16
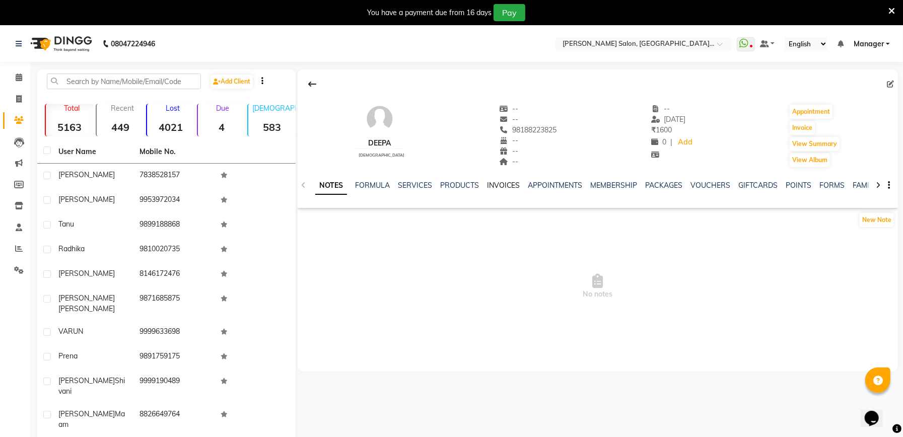
click at [493, 187] on link "INVOICES" at bounding box center [503, 185] width 33 height 9
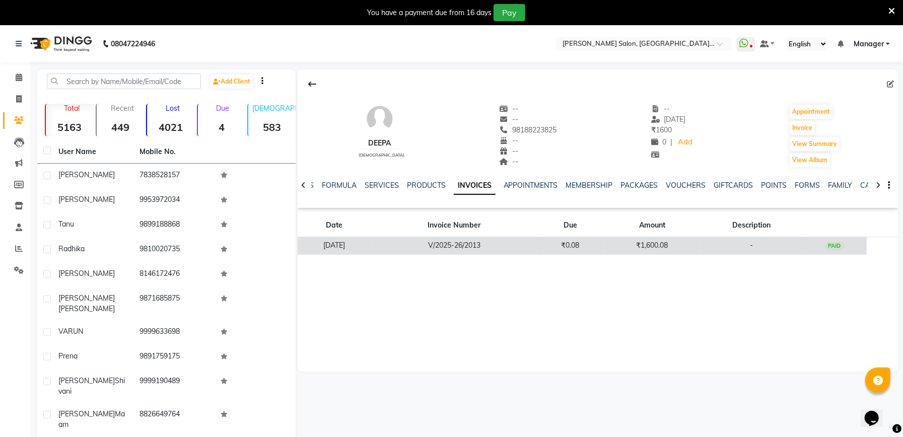
click at [668, 244] on td "₹1,600.08" at bounding box center [652, 246] width 98 height 18
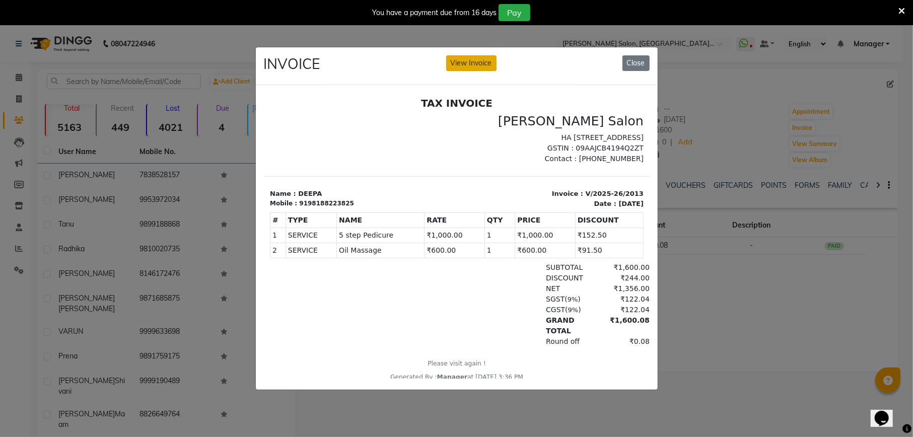
click at [480, 61] on button "View Invoice" at bounding box center [471, 63] width 50 height 16
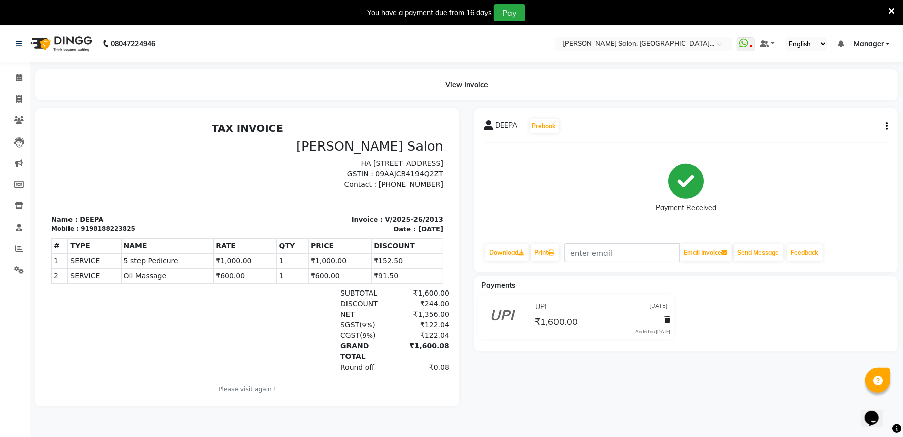
click at [885, 127] on button "button" at bounding box center [885, 126] width 6 height 11
click at [847, 113] on div "Split Service Amount" at bounding box center [836, 113] width 69 height 13
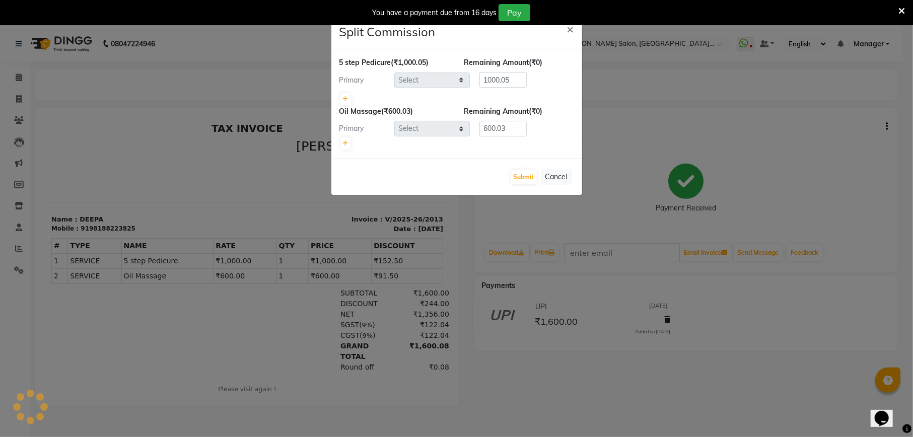
select select "77144"
click at [564, 172] on button "Cancel" at bounding box center [556, 177] width 31 height 16
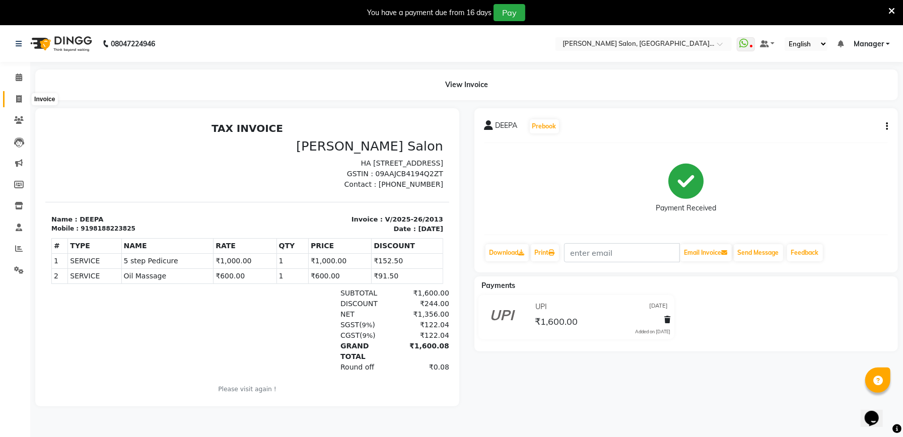
click at [21, 100] on icon at bounding box center [19, 99] width 6 height 8
select select "service"
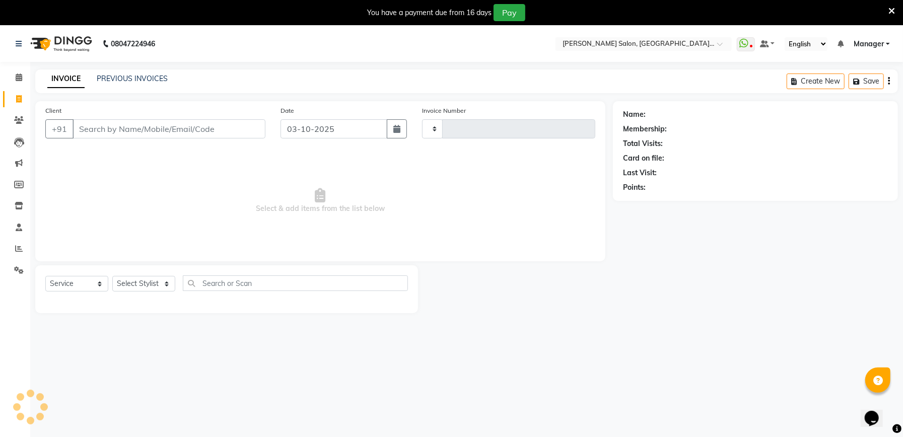
scroll to position [25, 0]
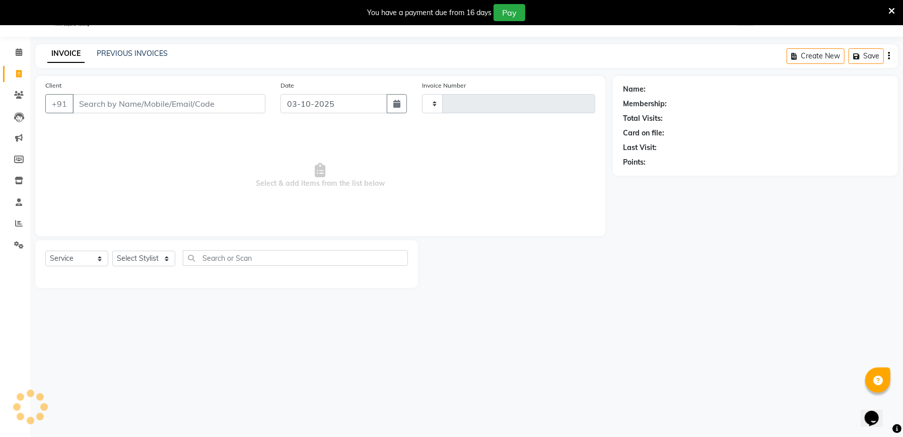
type input "919873733444"
select select "6961"
type input "2347"
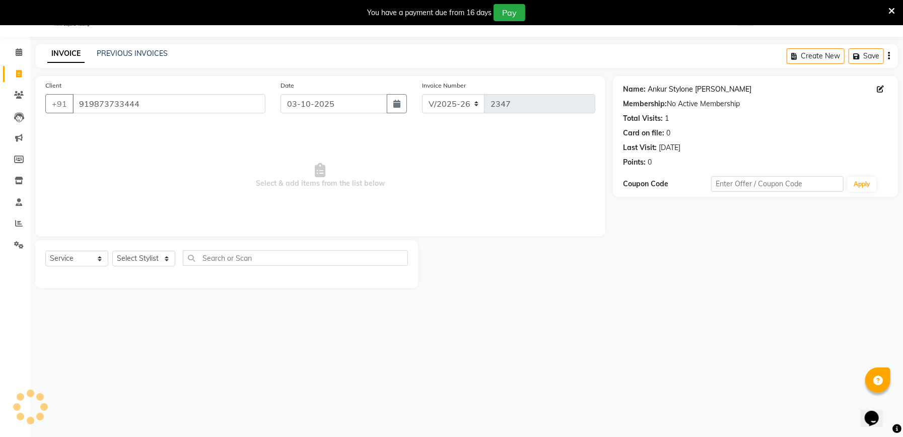
click at [683, 87] on link "Ankur Stylone [PERSON_NAME]" at bounding box center [699, 89] width 104 height 11
click at [149, 103] on input "919873733444" at bounding box center [169, 103] width 193 height 19
paste input "205031427"
type input "919205031427"
click at [665, 86] on link "Niharka" at bounding box center [659, 89] width 25 height 11
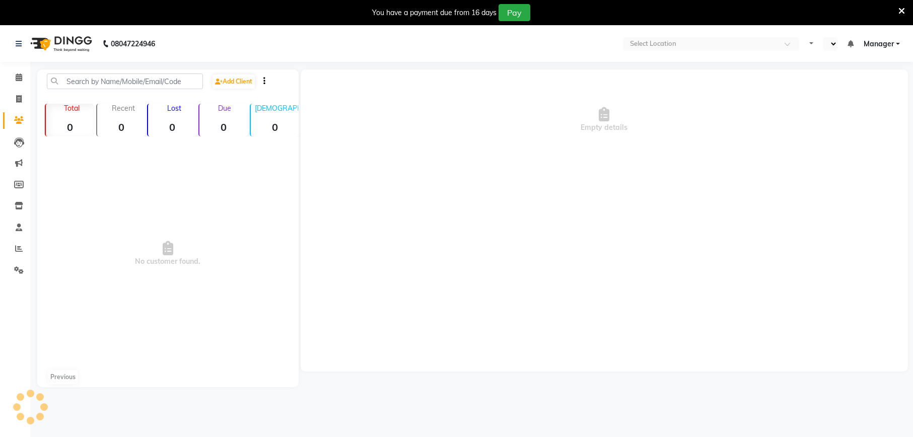
select select "en"
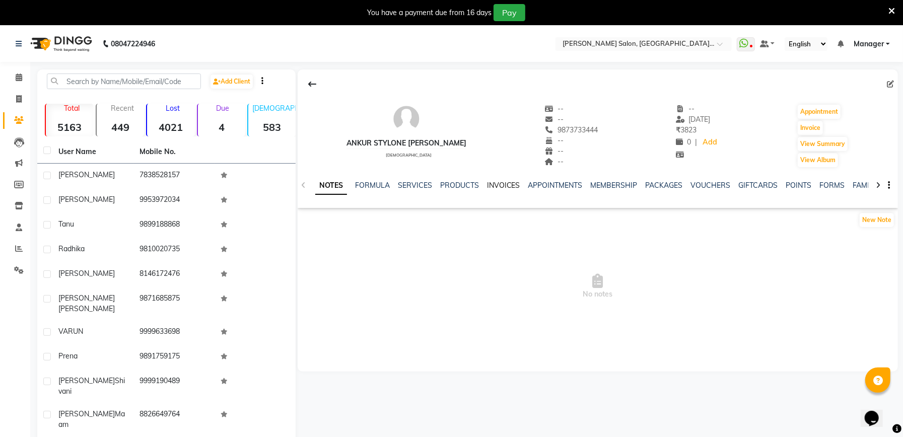
click at [507, 181] on link "INVOICES" at bounding box center [503, 185] width 33 height 9
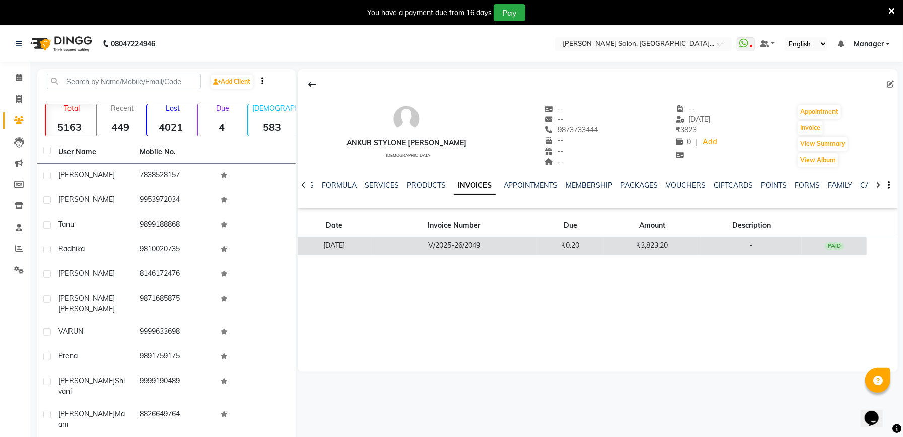
click at [681, 245] on td "₹3,823.20" at bounding box center [652, 246] width 98 height 18
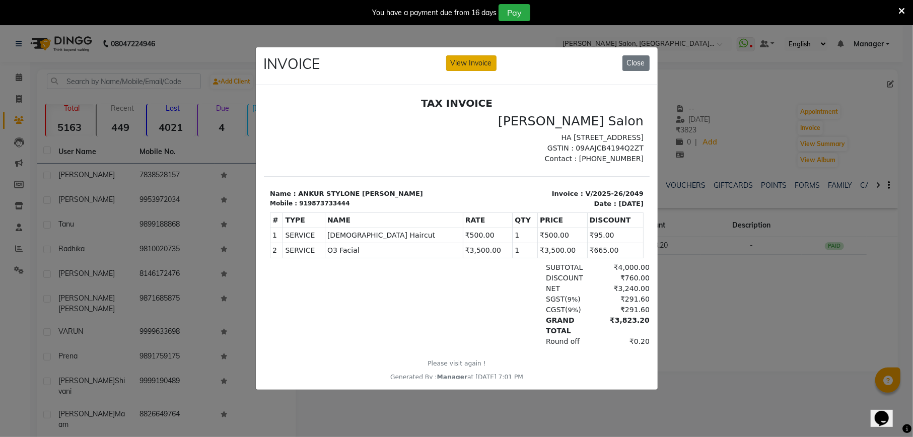
click at [474, 55] on button "View Invoice" at bounding box center [471, 63] width 50 height 16
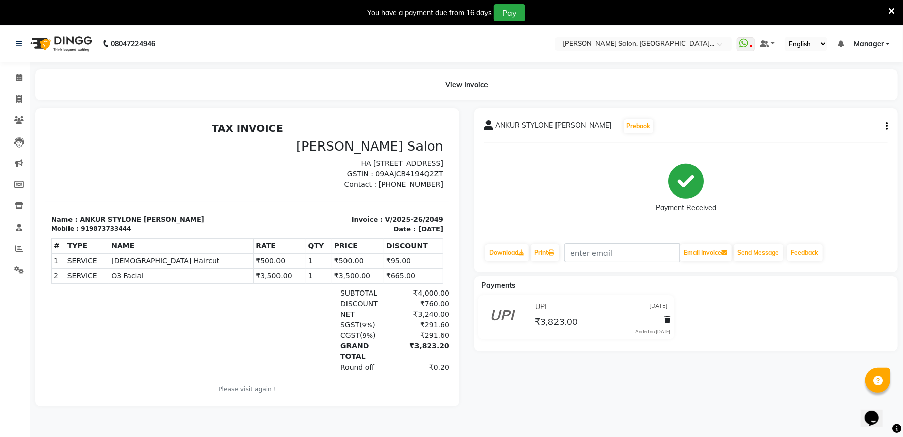
click at [886, 126] on icon "button" at bounding box center [887, 126] width 2 height 1
click at [838, 126] on div "Edit Item Staff" at bounding box center [836, 126] width 69 height 13
select select
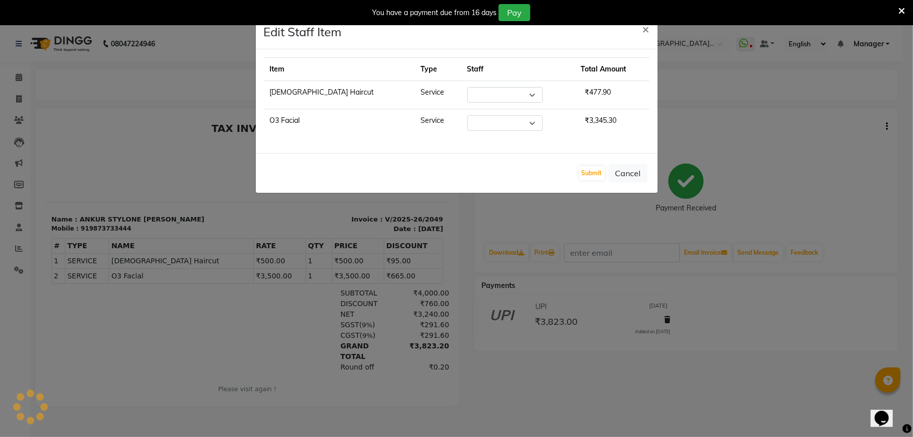
select select "57330"
click at [632, 170] on button "Cancel" at bounding box center [628, 173] width 39 height 19
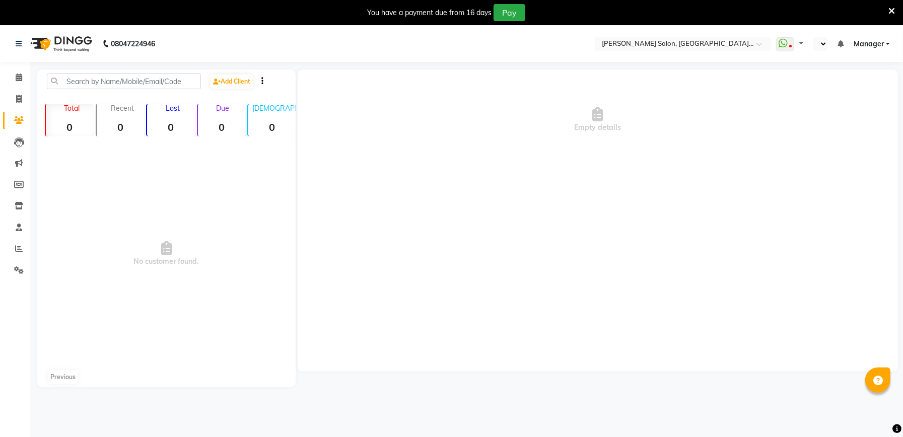
click at [889, 8] on icon at bounding box center [891, 11] width 7 height 9
select select "en"
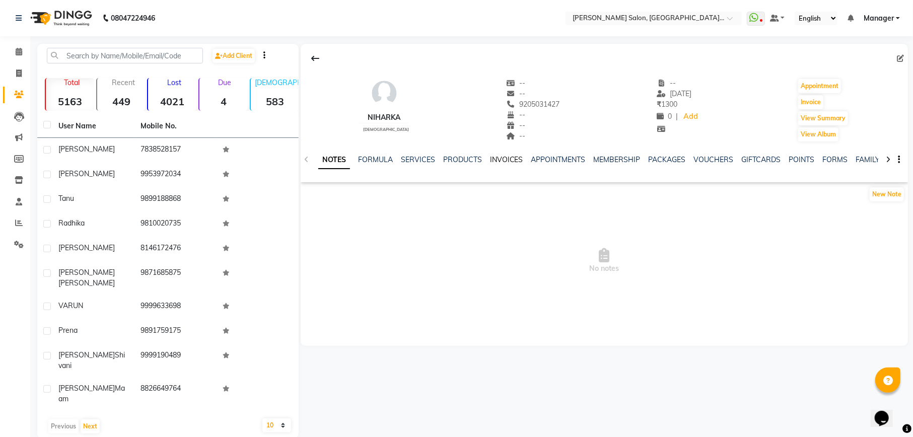
click at [498, 158] on link "INVOICES" at bounding box center [506, 159] width 33 height 9
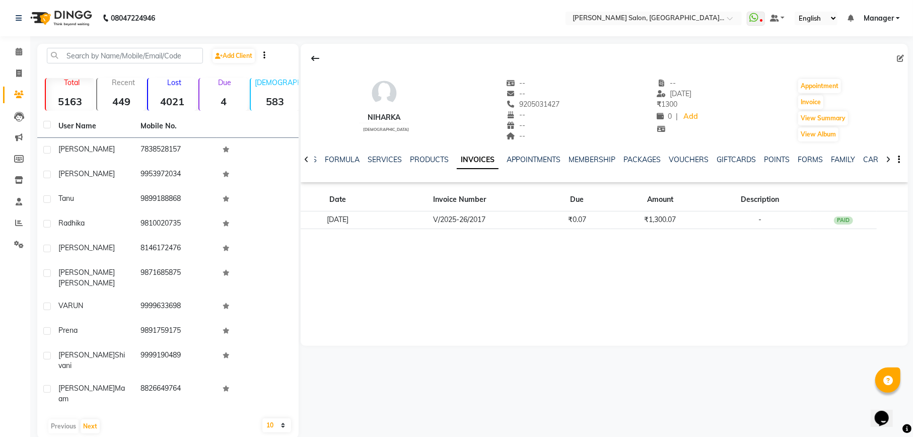
click at [642, 225] on td "₹1,300.07" at bounding box center [659, 220] width 99 height 18
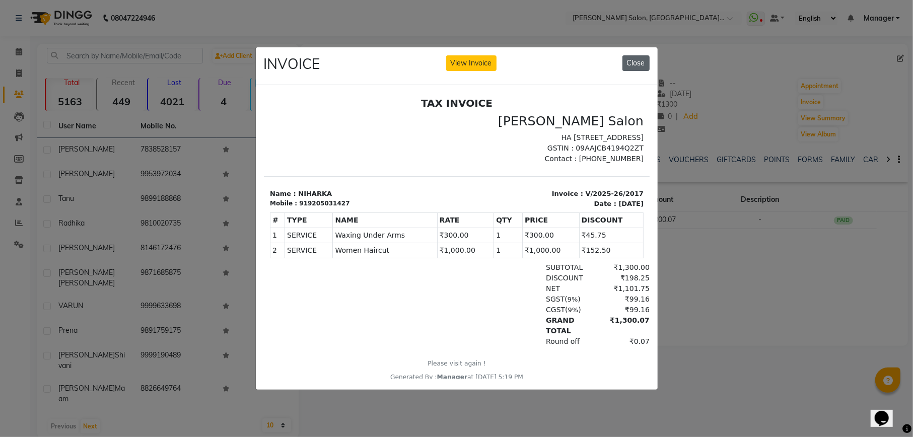
click at [637, 62] on button "Close" at bounding box center [635, 63] width 27 height 16
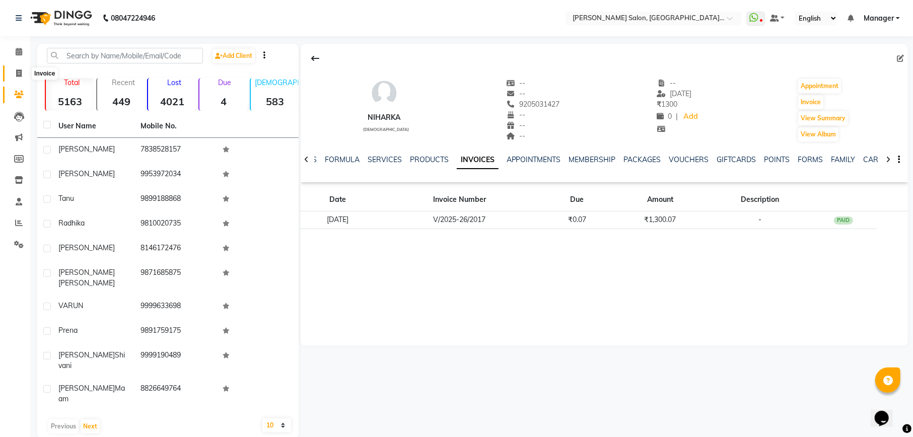
click at [22, 73] on span at bounding box center [19, 74] width 18 height 12
select select "service"
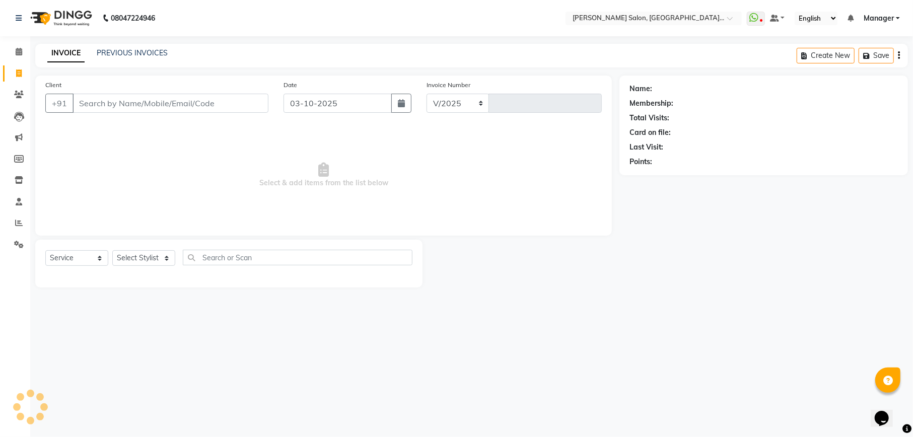
select select "6961"
type input "2347"
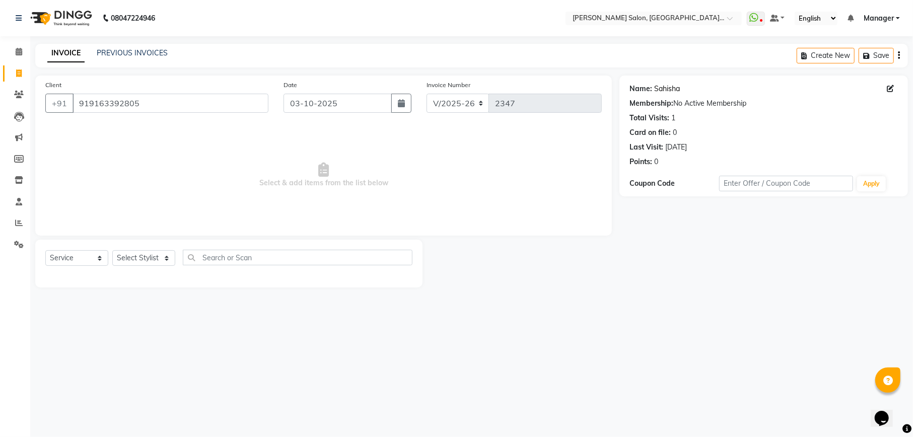
click at [678, 85] on link "Sahisha" at bounding box center [667, 89] width 26 height 11
click at [177, 102] on input "919163392805" at bounding box center [171, 103] width 196 height 19
paste input "7309932909"
type input "917309932909"
click at [687, 87] on link "Shantanu Tirpati" at bounding box center [682, 89] width 56 height 11
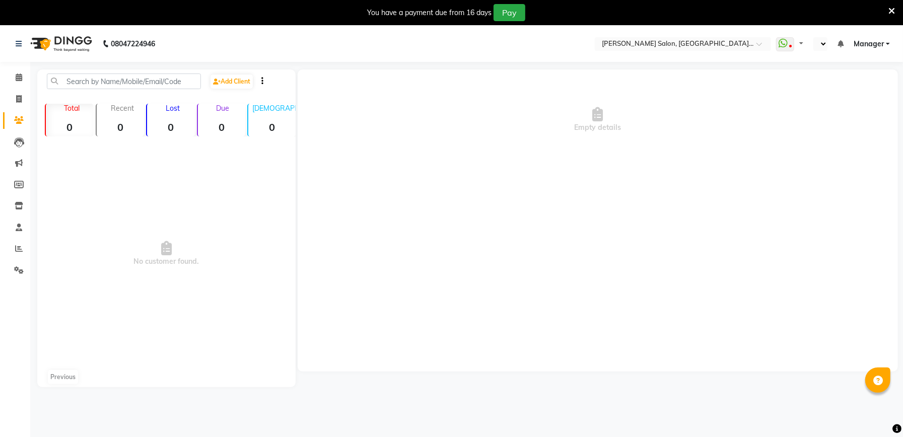
select select "en"
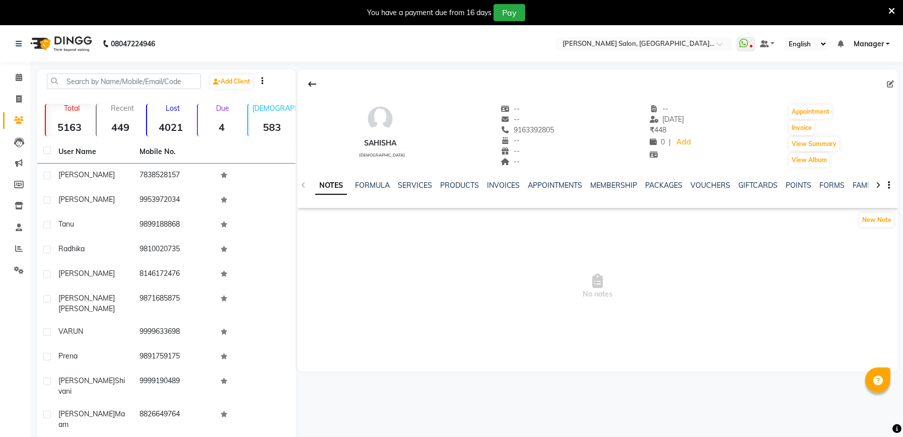
click at [890, 9] on icon at bounding box center [891, 11] width 7 height 9
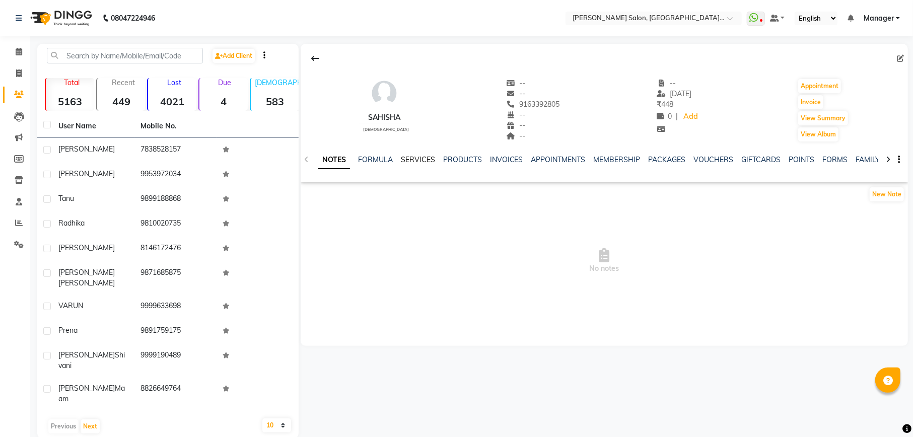
click at [422, 161] on link "SERVICES" at bounding box center [418, 159] width 34 height 9
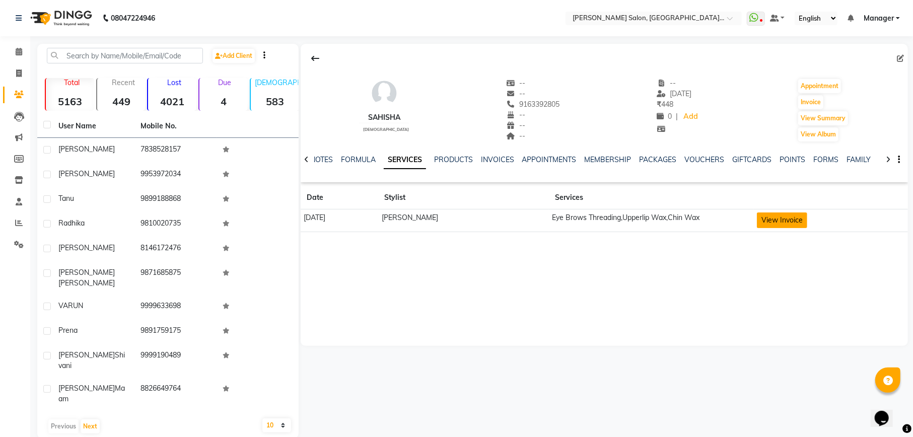
click at [774, 221] on button "View Invoice" at bounding box center [782, 220] width 50 height 16
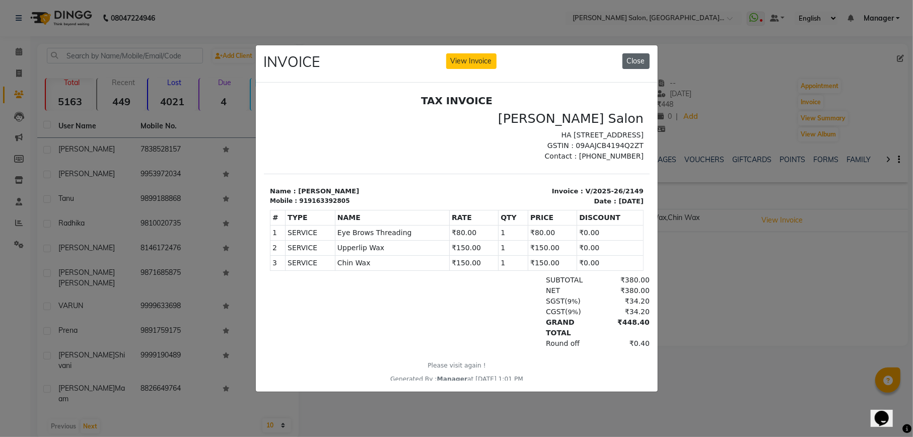
click at [635, 60] on button "Close" at bounding box center [635, 61] width 27 height 16
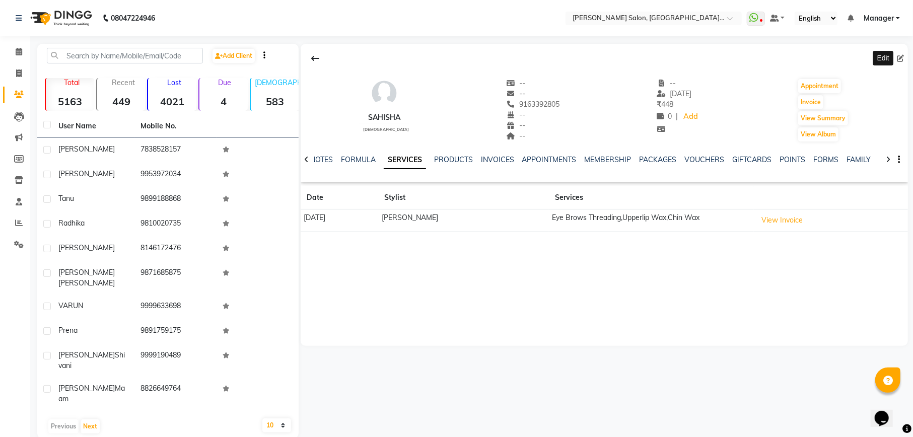
click at [902, 59] on icon at bounding box center [900, 58] width 7 height 7
select select "[DEMOGRAPHIC_DATA]"
select select "48482"
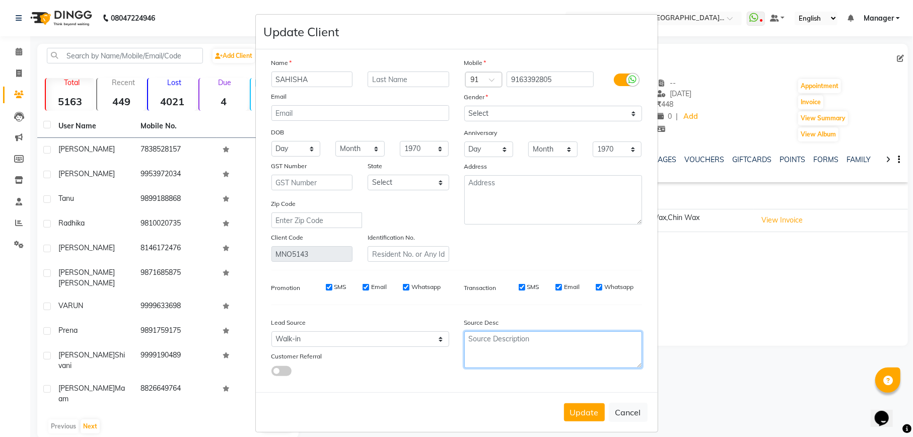
click at [503, 341] on textarea at bounding box center [553, 349] width 178 height 37
type textarea "Sonam"
click at [574, 415] on button "Update" at bounding box center [584, 412] width 41 height 18
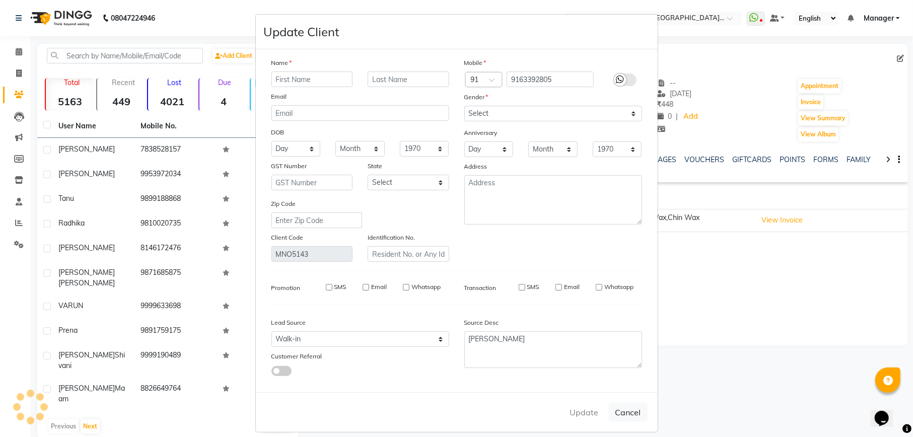
select select
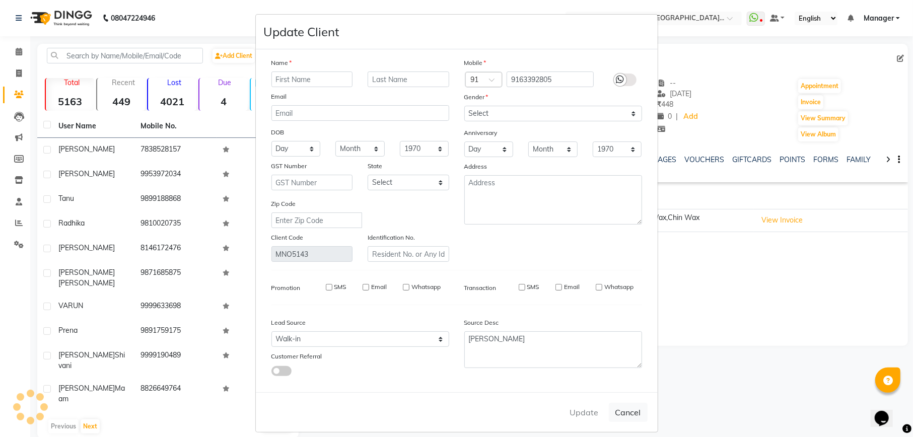
select select
checkbox input "false"
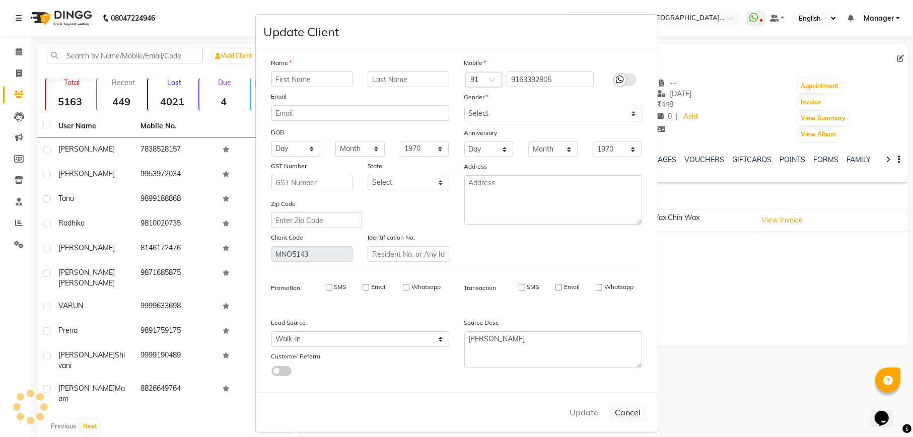
checkbox input "false"
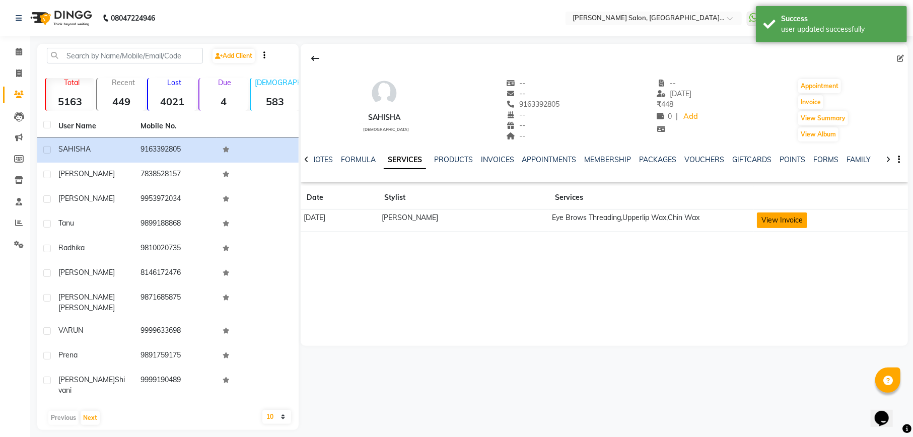
click at [768, 221] on button "View Invoice" at bounding box center [782, 220] width 50 height 16
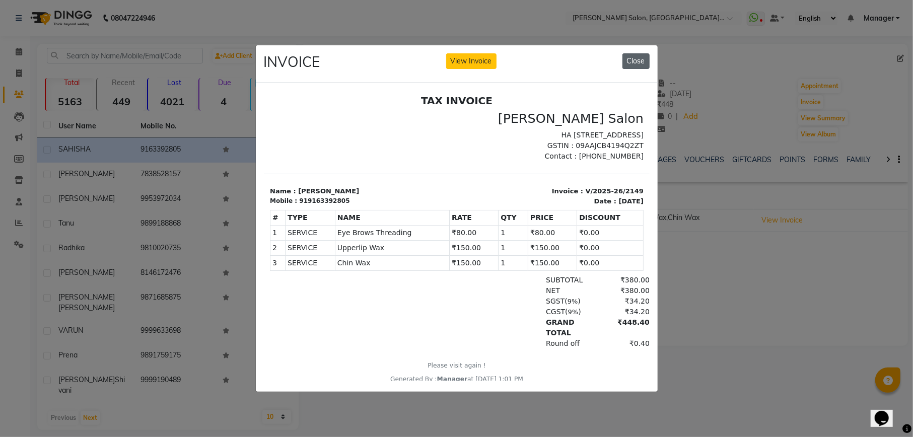
click at [634, 55] on button "Close" at bounding box center [635, 61] width 27 height 16
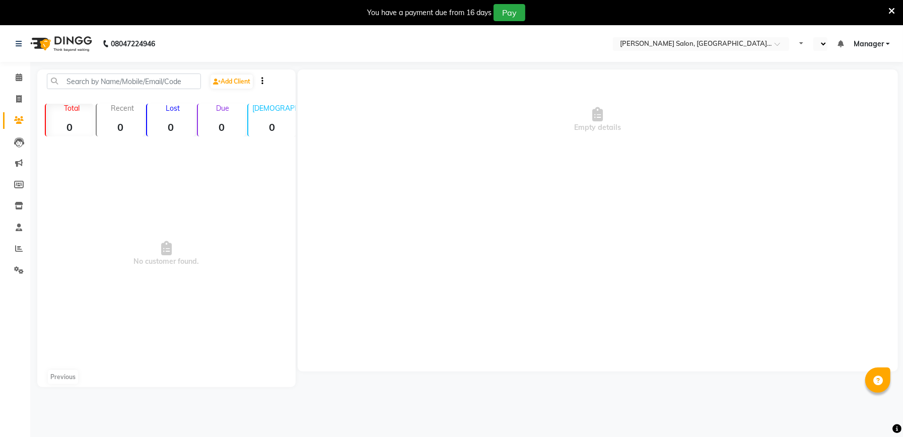
select select "en"
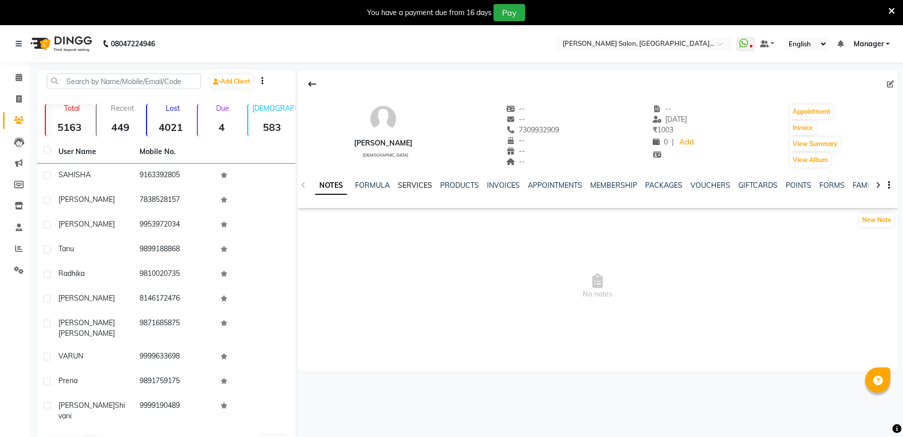
click at [420, 183] on link "SERVICES" at bounding box center [415, 185] width 34 height 9
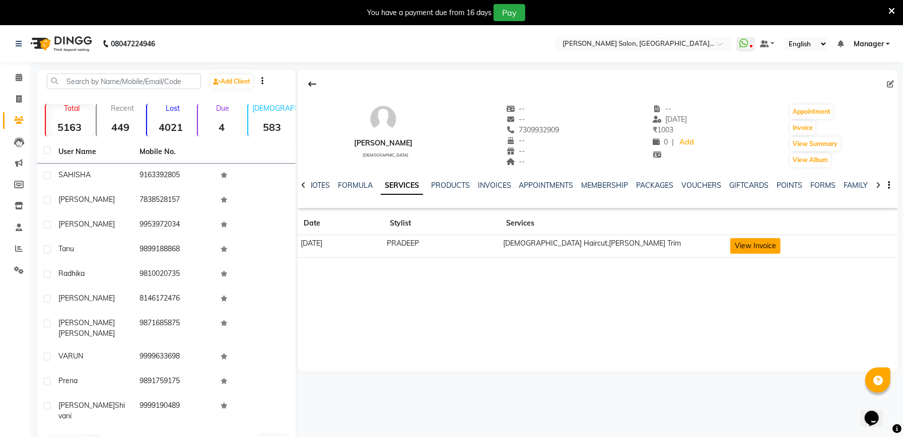
click at [760, 247] on button "View Invoice" at bounding box center [755, 246] width 50 height 16
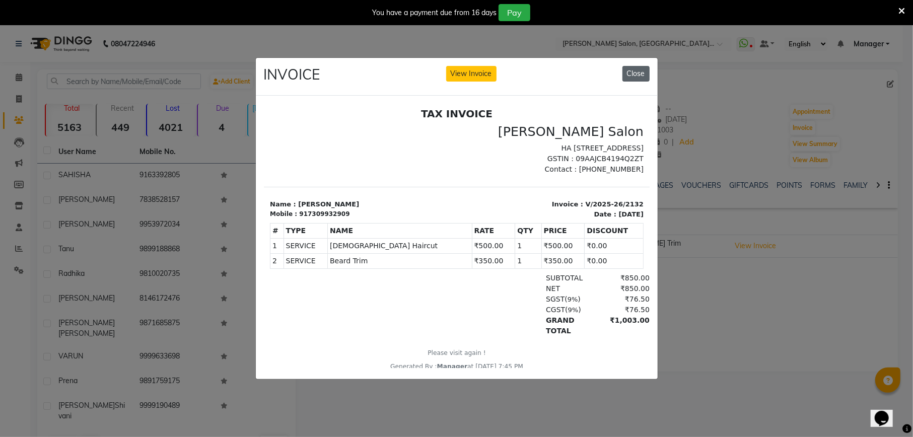
click at [639, 71] on button "Close" at bounding box center [635, 74] width 27 height 16
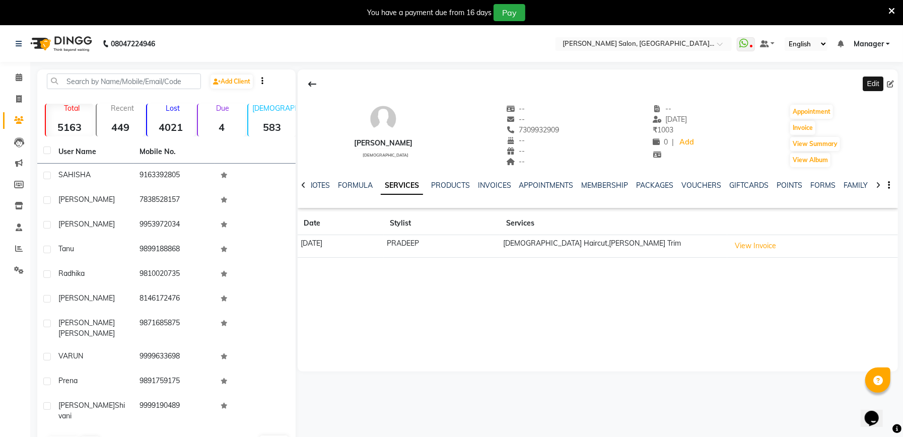
click at [889, 84] on icon at bounding box center [890, 84] width 7 height 7
select select "male"
select select "48482"
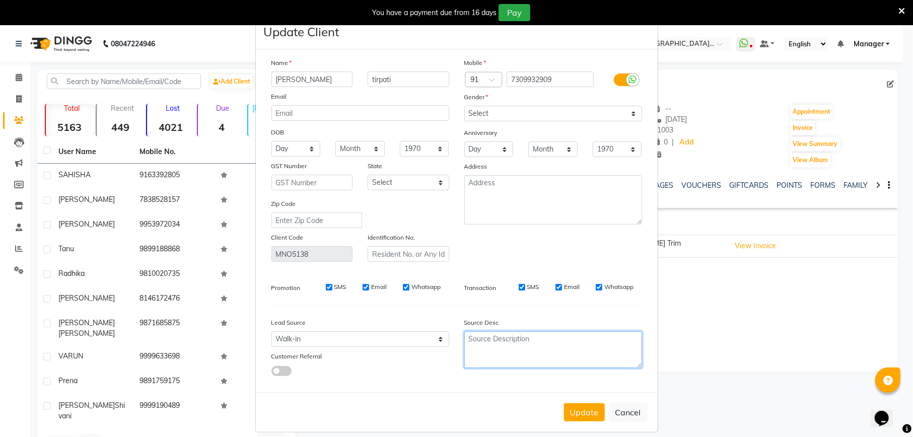
click at [499, 345] on textarea at bounding box center [553, 349] width 178 height 37
type textarea "Pradeep"
click at [572, 411] on button "Update" at bounding box center [584, 412] width 41 height 18
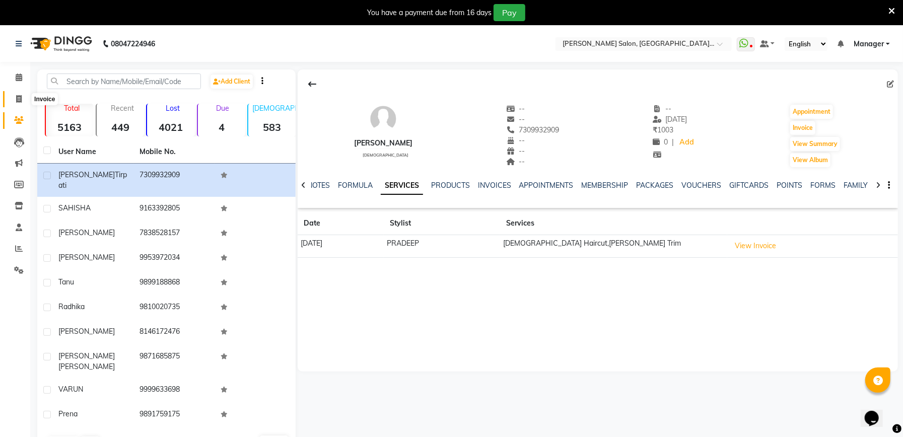
click at [21, 94] on span at bounding box center [19, 100] width 18 height 12
select select "service"
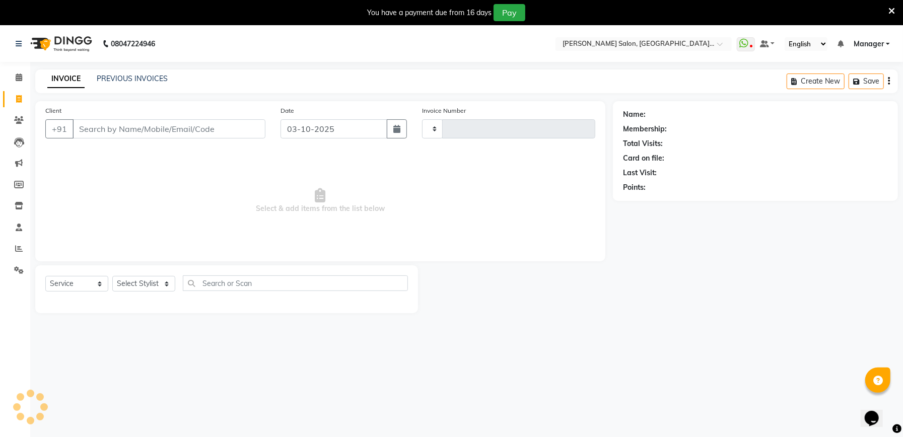
scroll to position [25, 0]
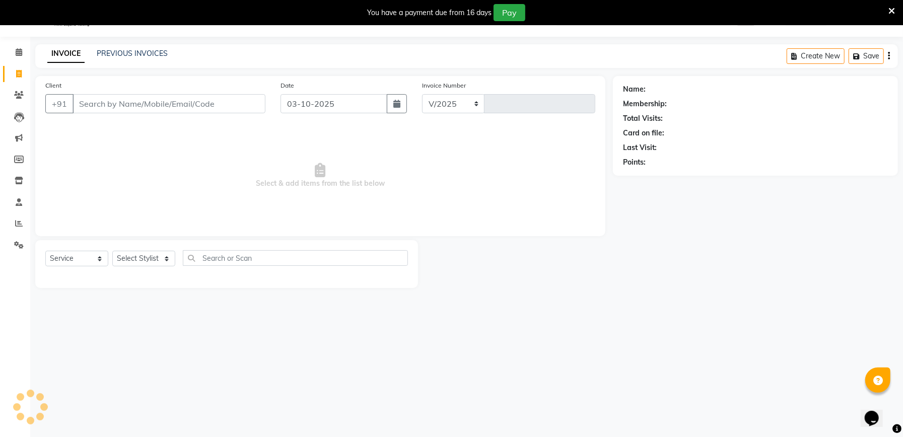
type input "919717332246"
select select "6961"
type input "2347"
type input "919717332246"
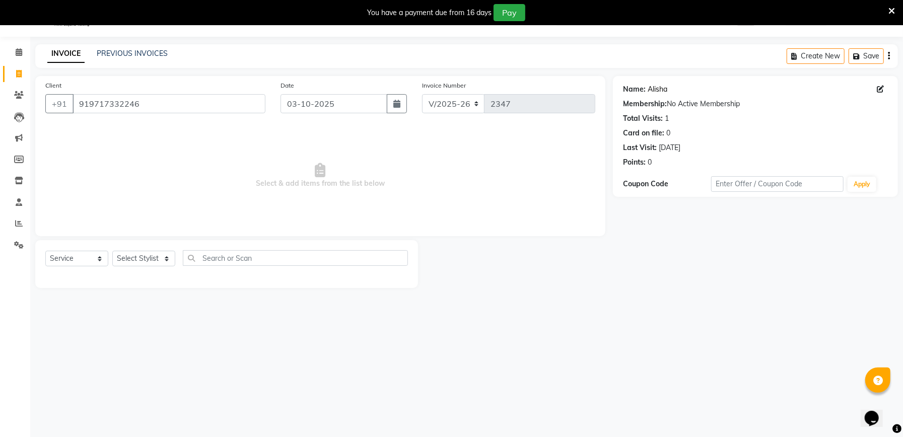
click at [665, 87] on link "Alisha" at bounding box center [657, 89] width 20 height 11
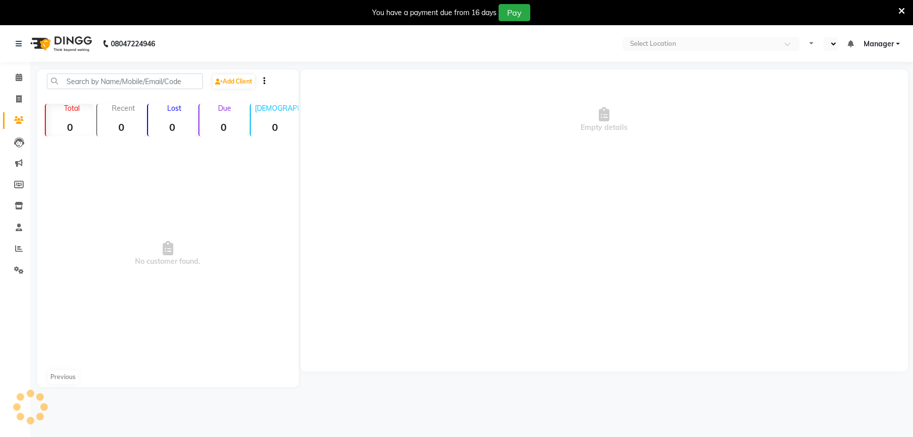
select select "en"
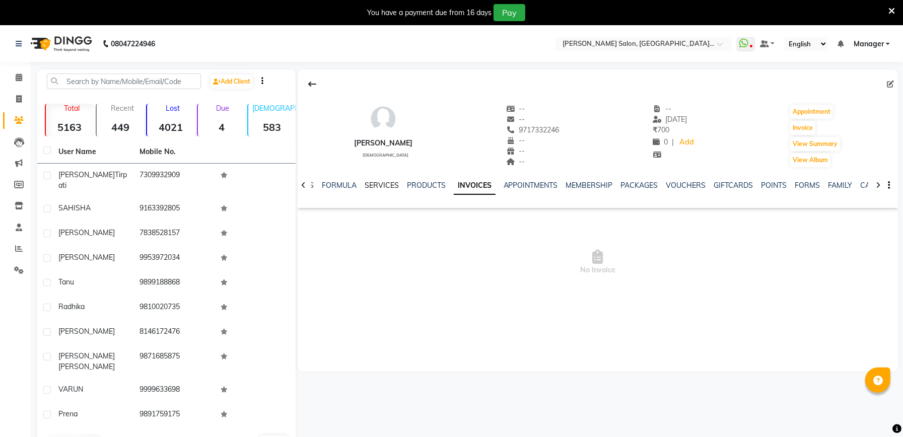
click at [377, 184] on link "SERVICES" at bounding box center [382, 185] width 34 height 9
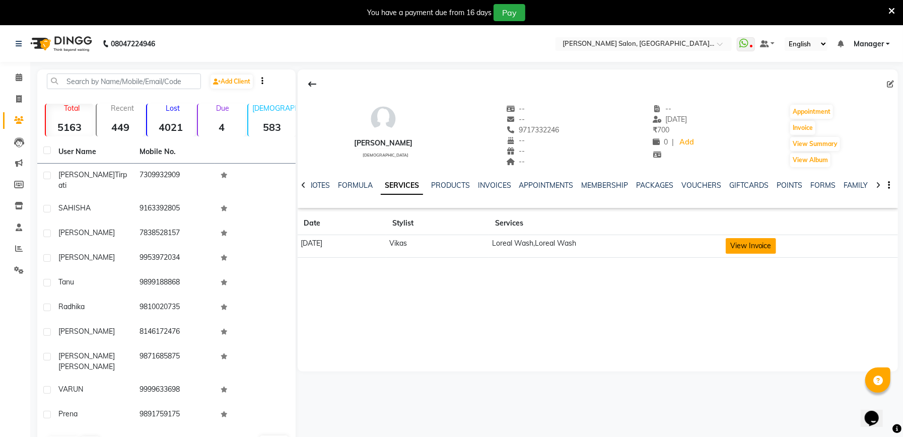
click at [760, 247] on button "View Invoice" at bounding box center [751, 246] width 50 height 16
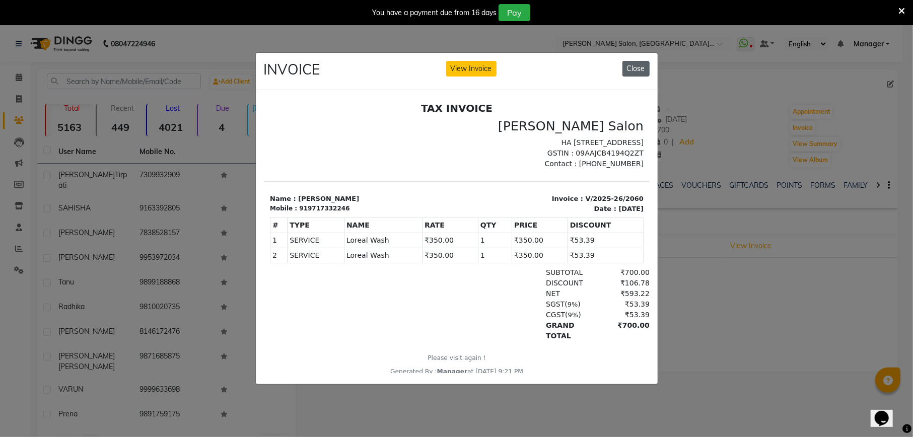
click at [638, 61] on button "Close" at bounding box center [635, 69] width 27 height 16
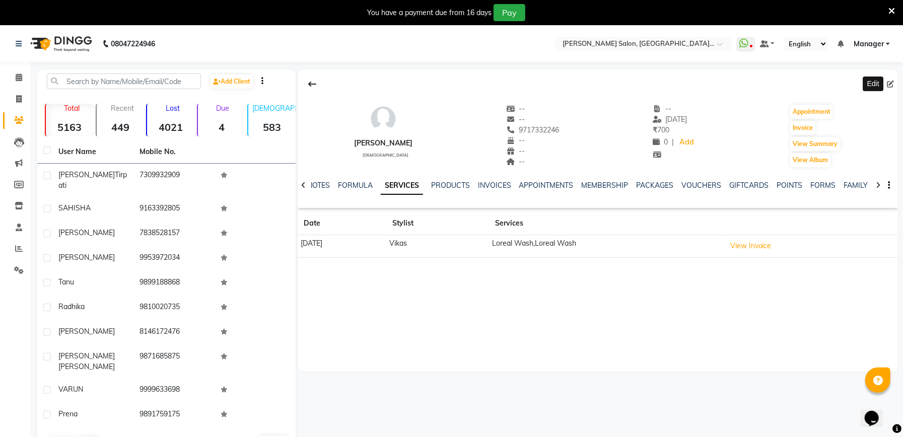
click at [889, 85] on icon at bounding box center [890, 84] width 7 height 7
select select "[DEMOGRAPHIC_DATA]"
select select "48482"
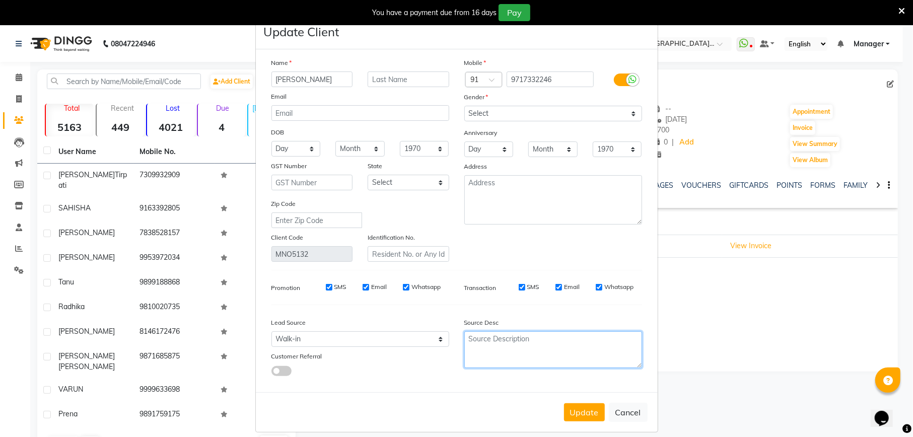
click at [482, 348] on textarea at bounding box center [553, 349] width 178 height 37
type textarea "Vikas"
click at [586, 412] on button "Update" at bounding box center [584, 412] width 41 height 18
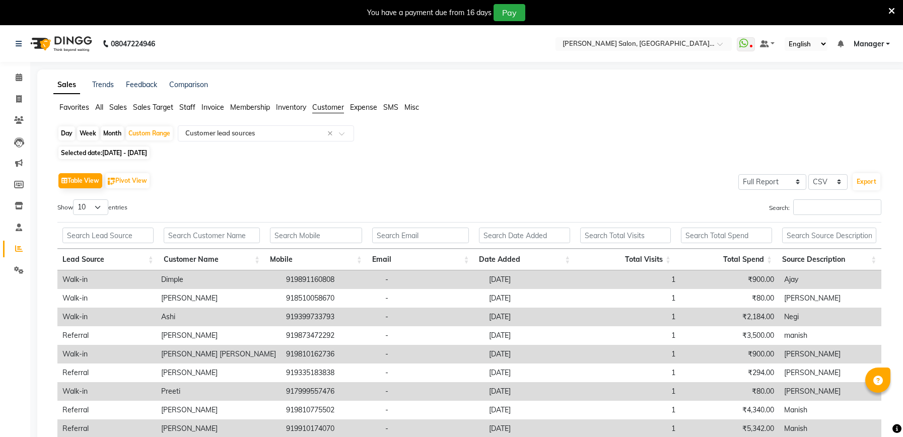
select select "full_report"
select select "csv"
